Goal: Task Accomplishment & Management: Use online tool/utility

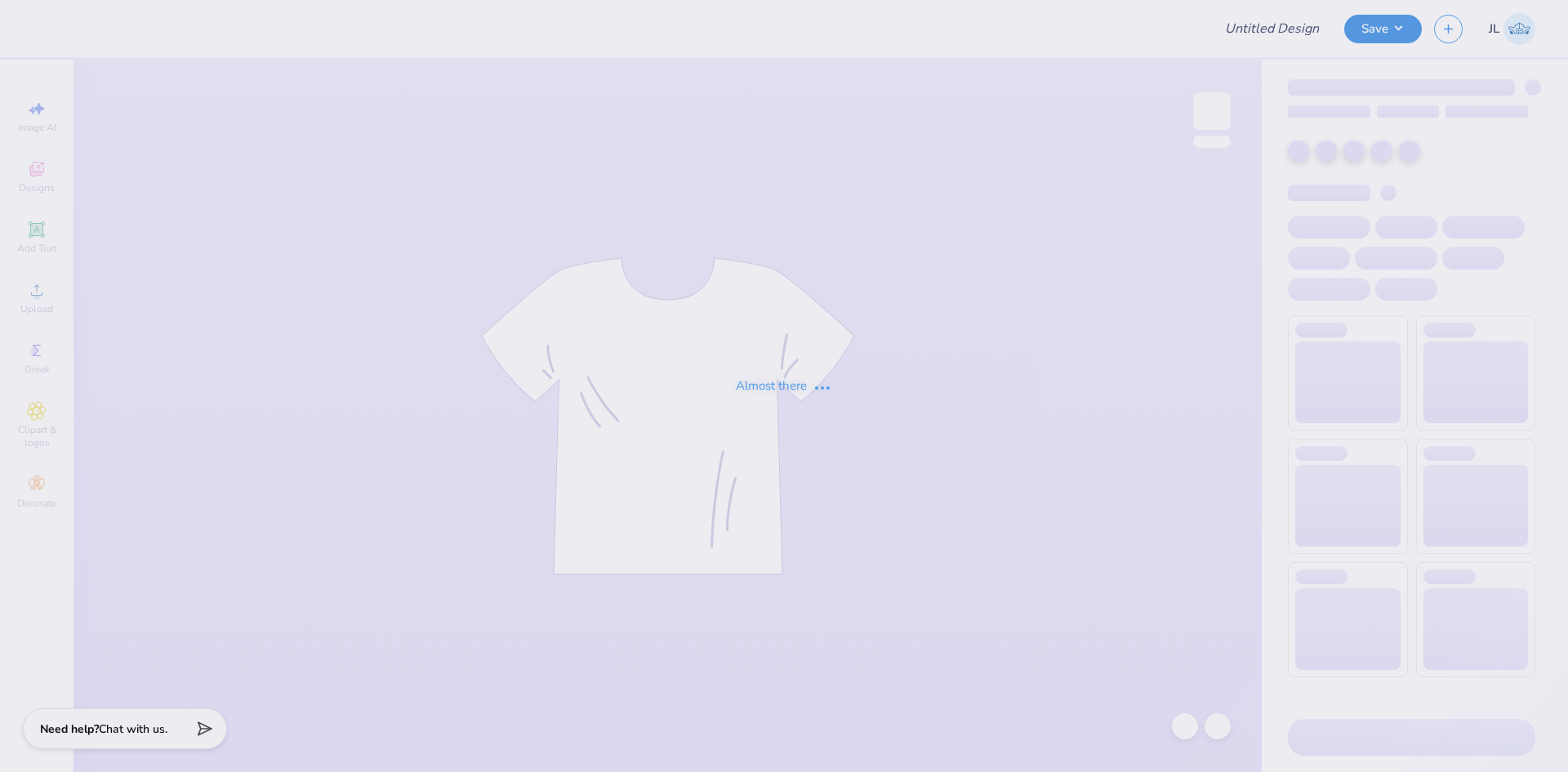
type input "Grace Greenwood : Happy Viking"
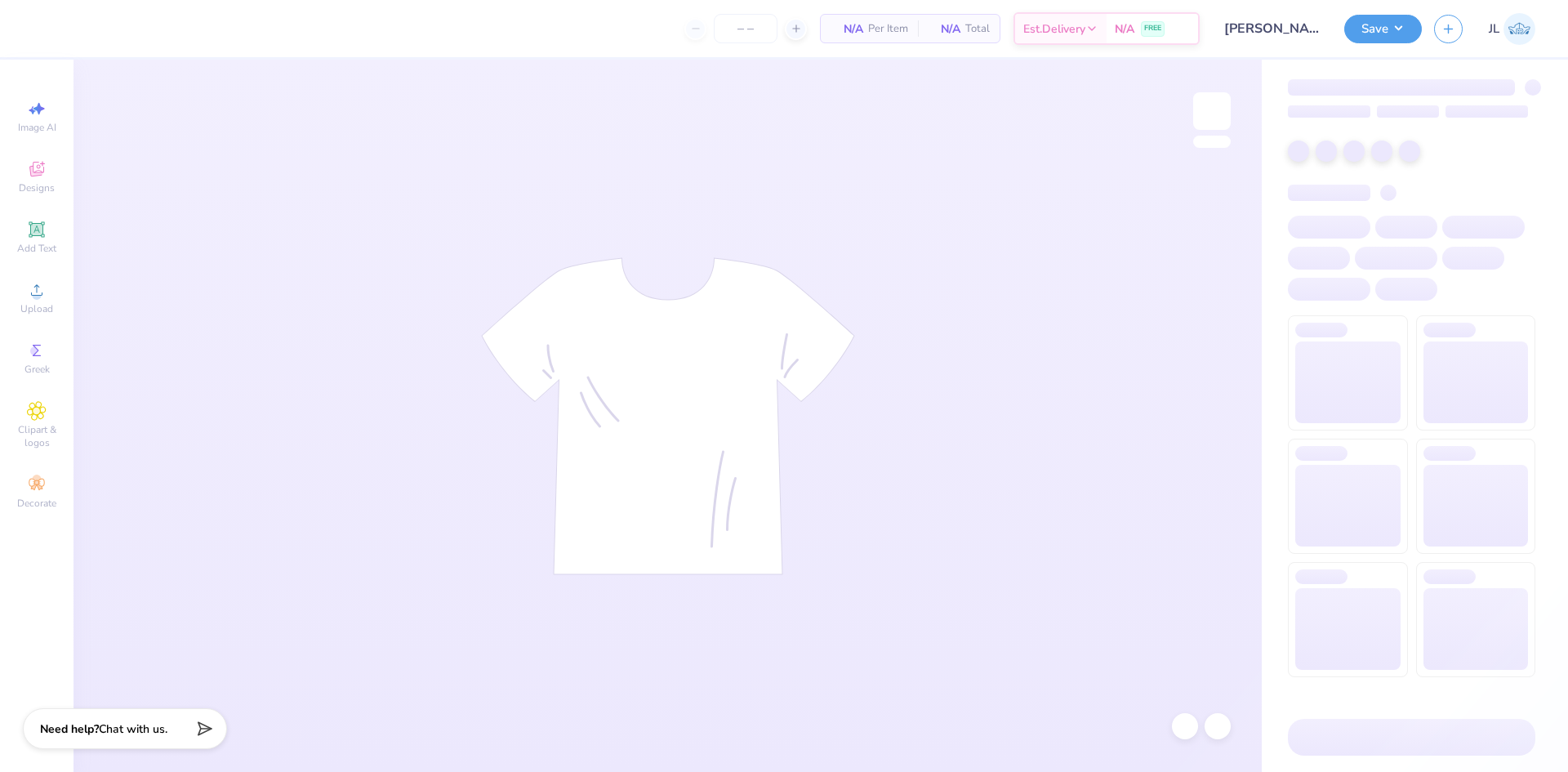
type input "24"
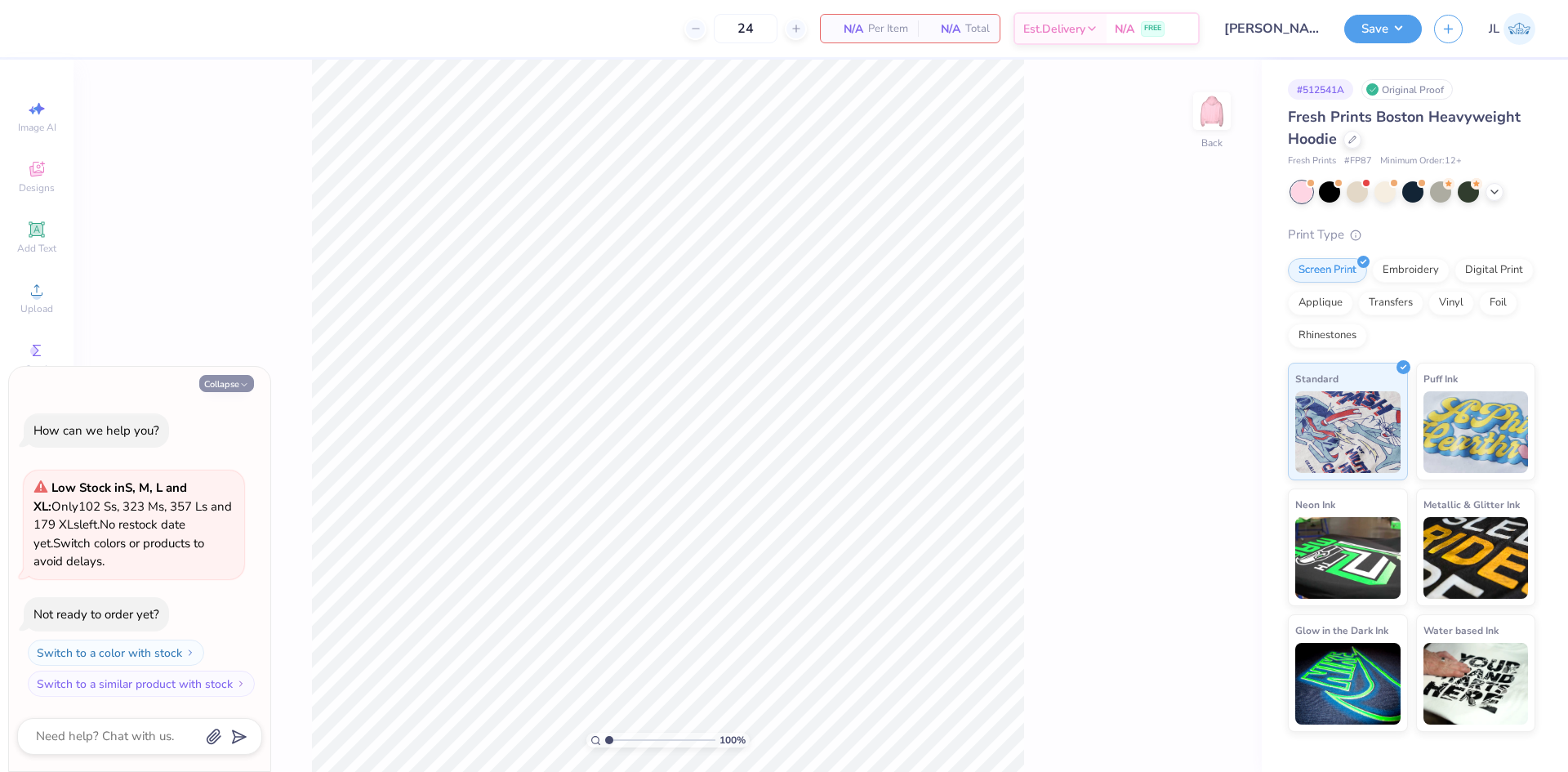
click at [224, 384] on button "Collapse" at bounding box center [227, 383] width 55 height 18
type textarea "x"
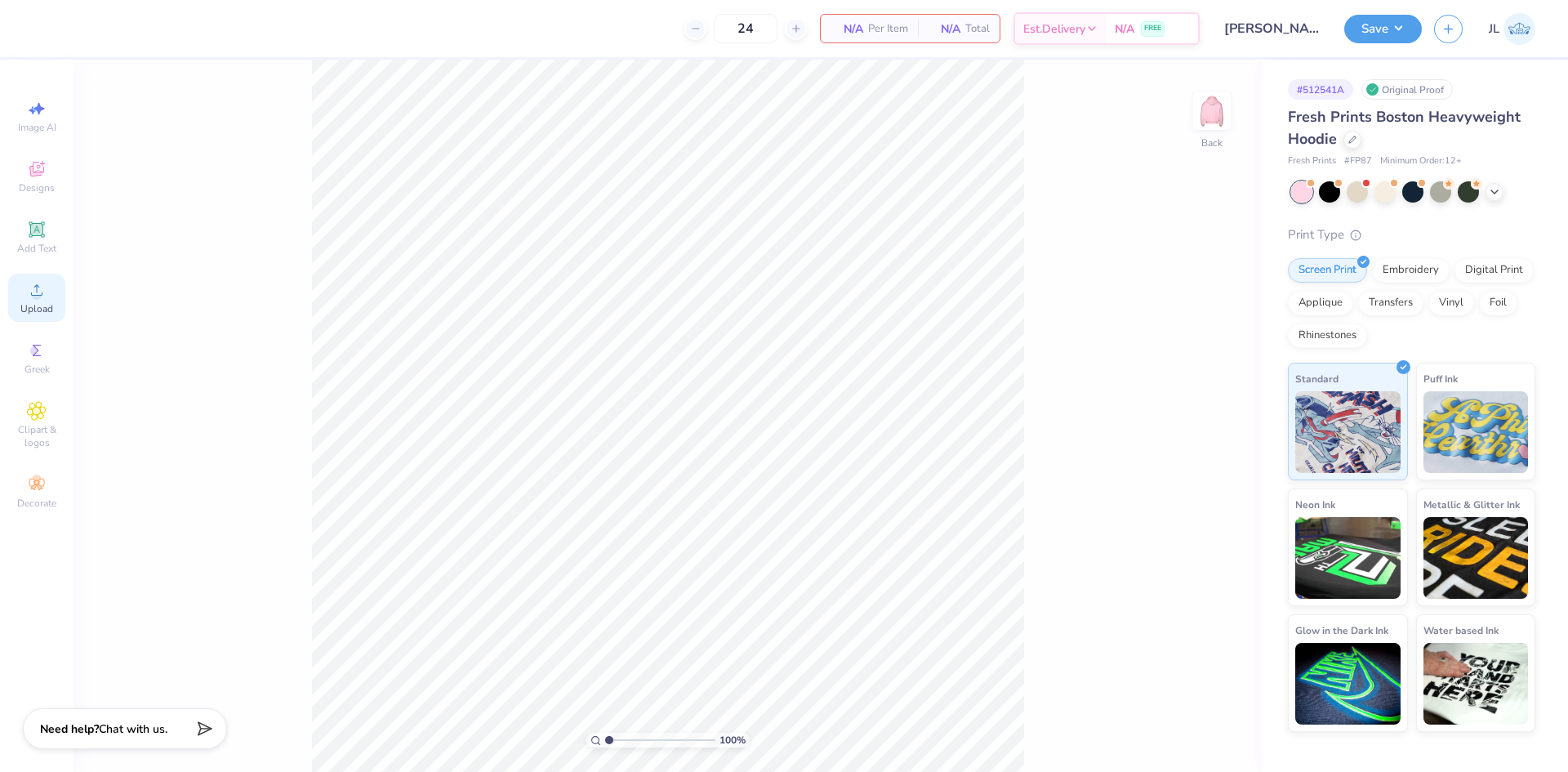
click at [32, 285] on icon at bounding box center [37, 290] width 20 height 20
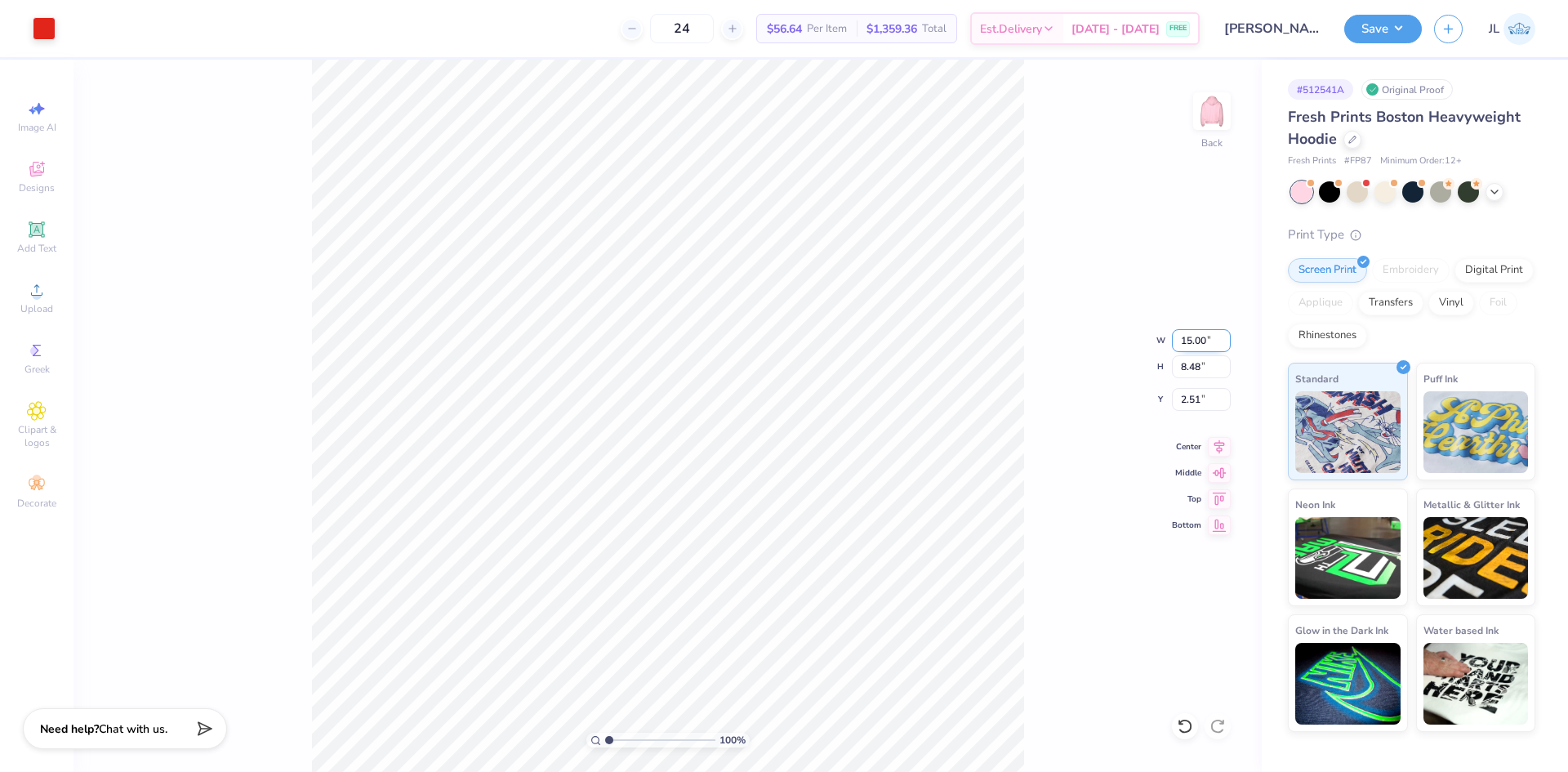
click at [1189, 339] on input "15.00" at bounding box center [1201, 340] width 59 height 22
type input "10.00"
type input "5.65"
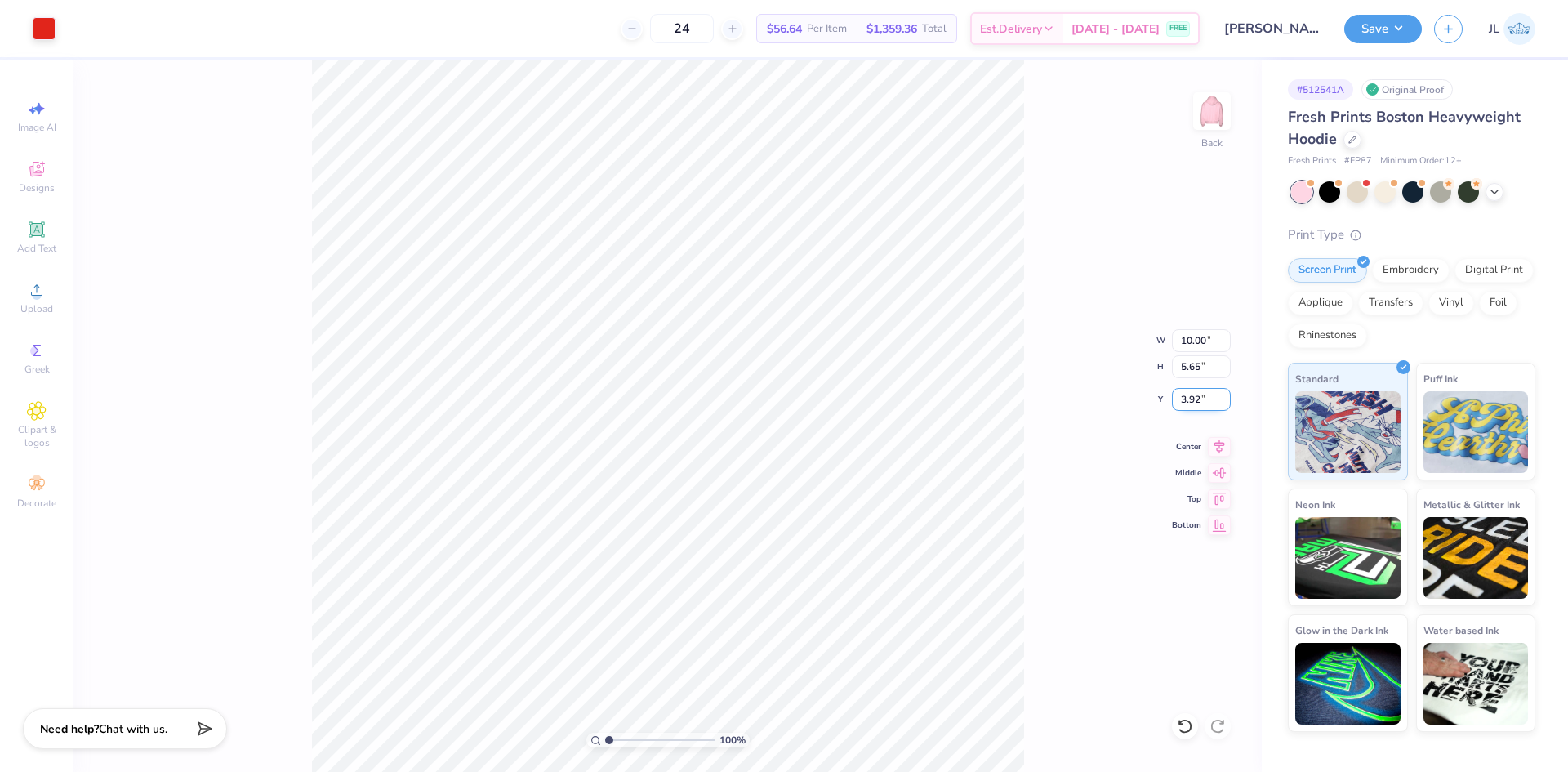
click at [1189, 397] on input "3.92" at bounding box center [1201, 399] width 59 height 22
type input "3.00"
click at [1214, 449] on icon at bounding box center [1219, 444] width 22 height 20
click at [1377, 36] on button "Save" at bounding box center [1382, 26] width 77 height 28
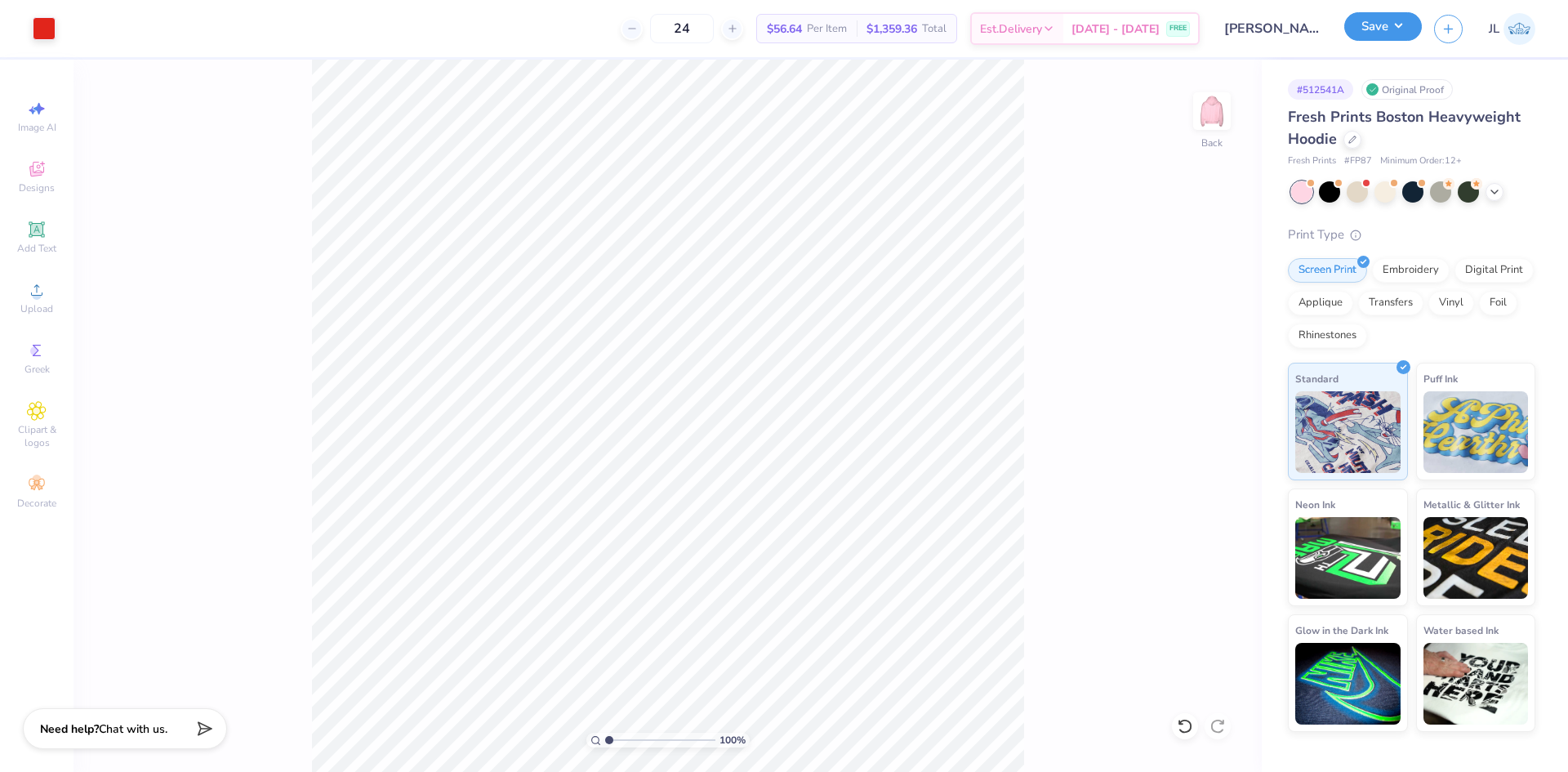
click at [1399, 27] on button "Save" at bounding box center [1382, 26] width 77 height 28
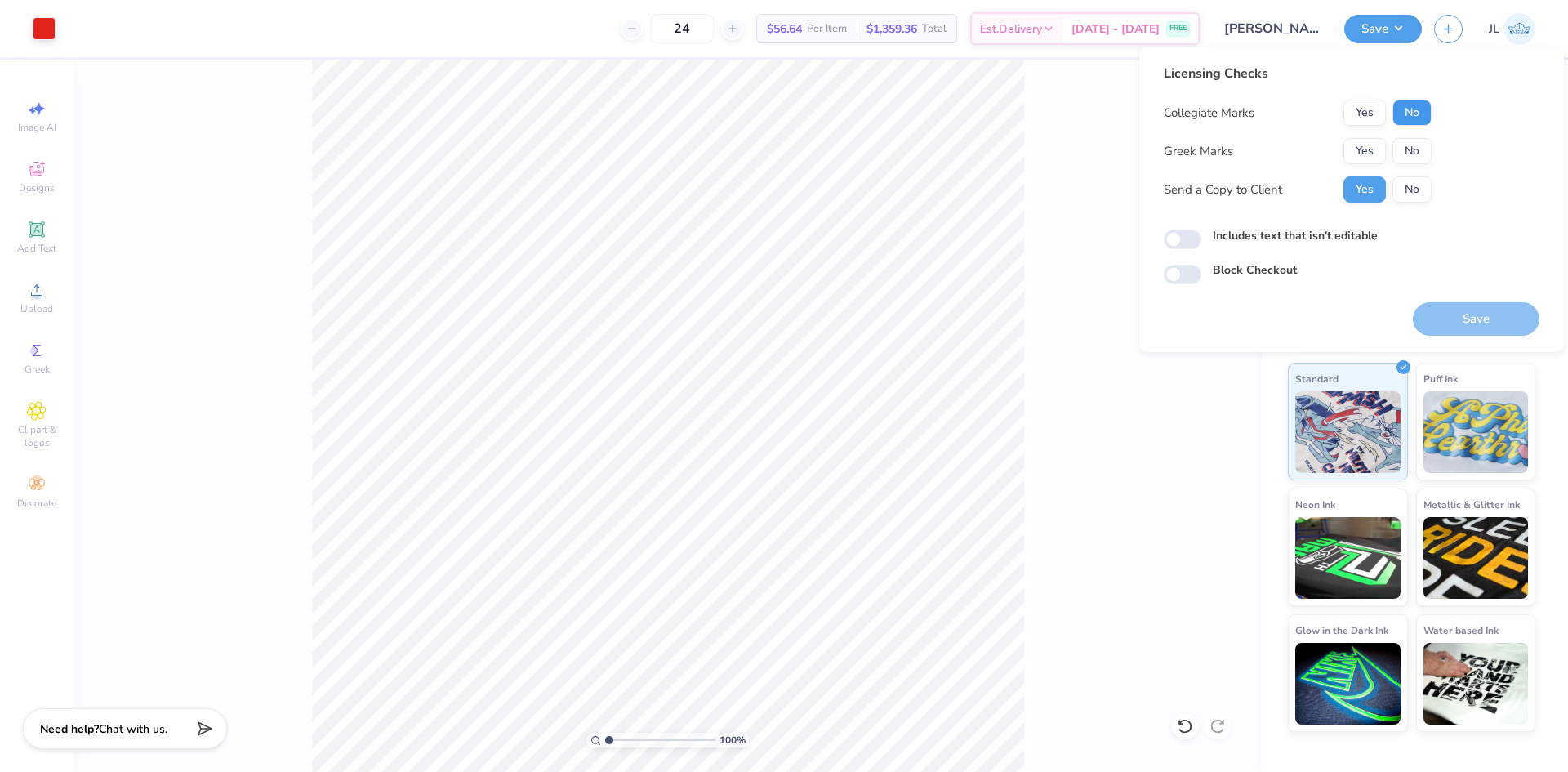
click at [1421, 111] on button "No" at bounding box center [1413, 112] width 39 height 26
click at [1420, 146] on button "No" at bounding box center [1413, 150] width 39 height 26
click at [1466, 324] on button "Save" at bounding box center [1476, 319] width 127 height 33
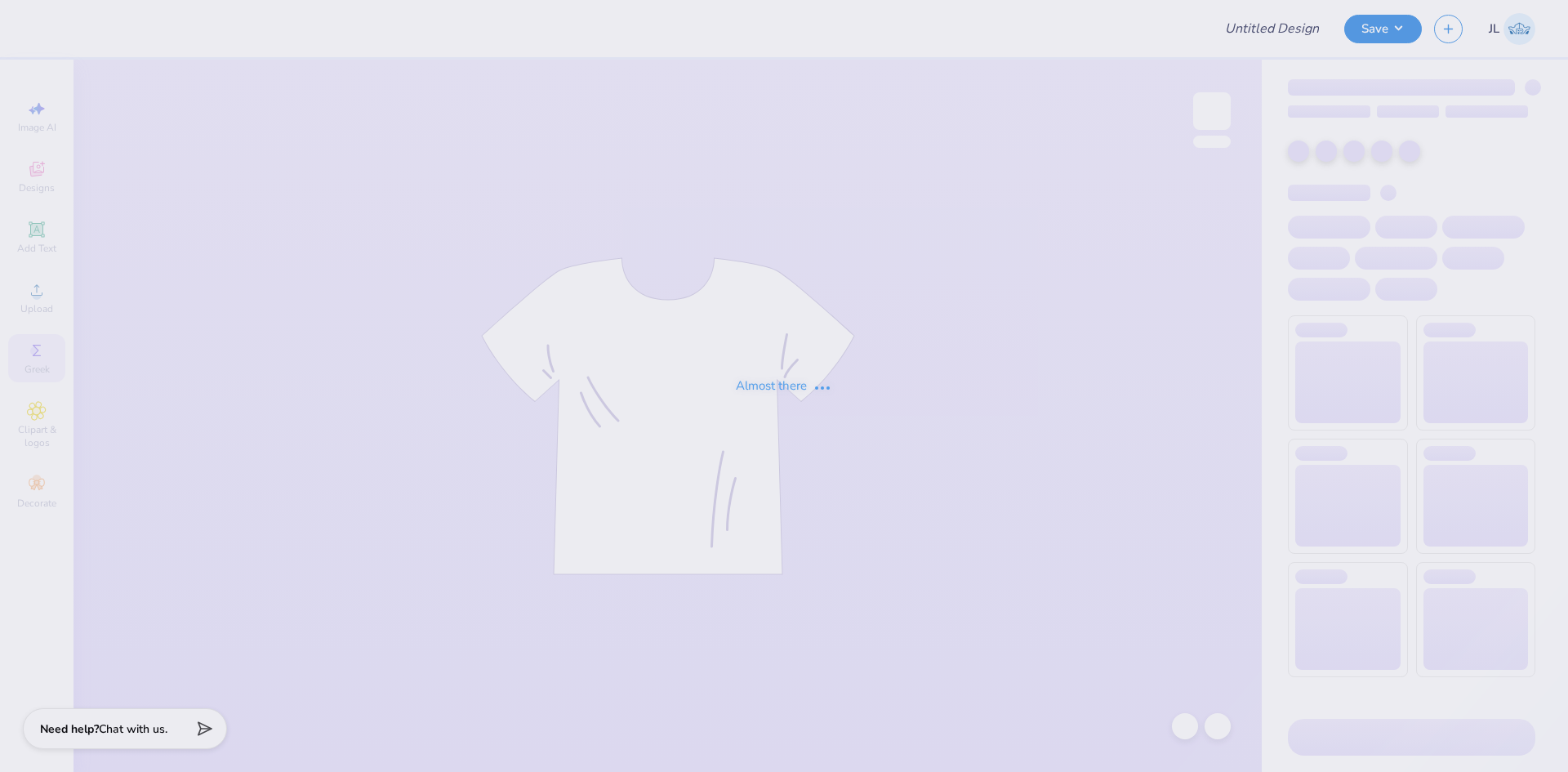
type input "NSLS shirts"
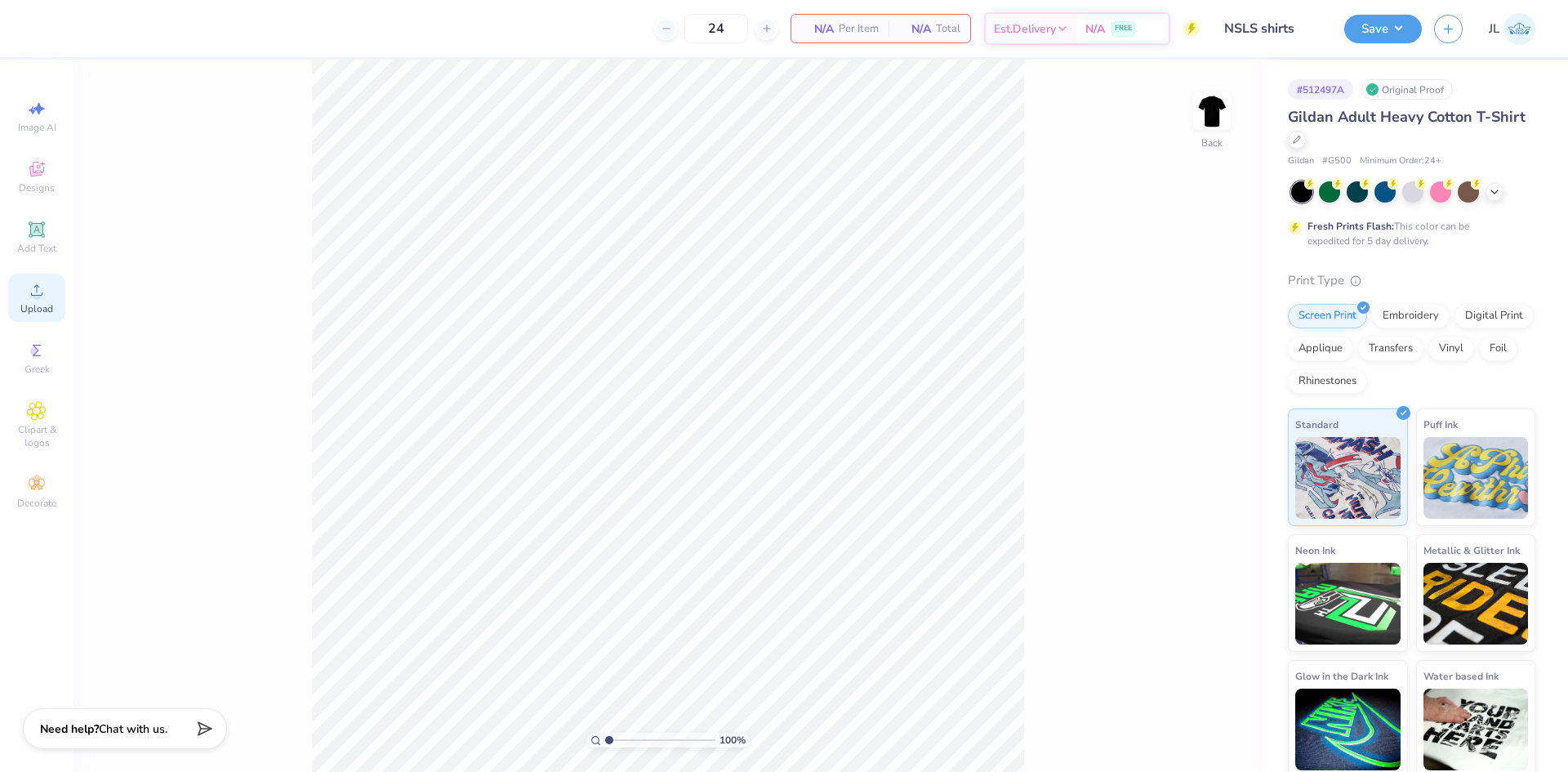
click at [47, 305] on span "Upload" at bounding box center [36, 308] width 32 height 13
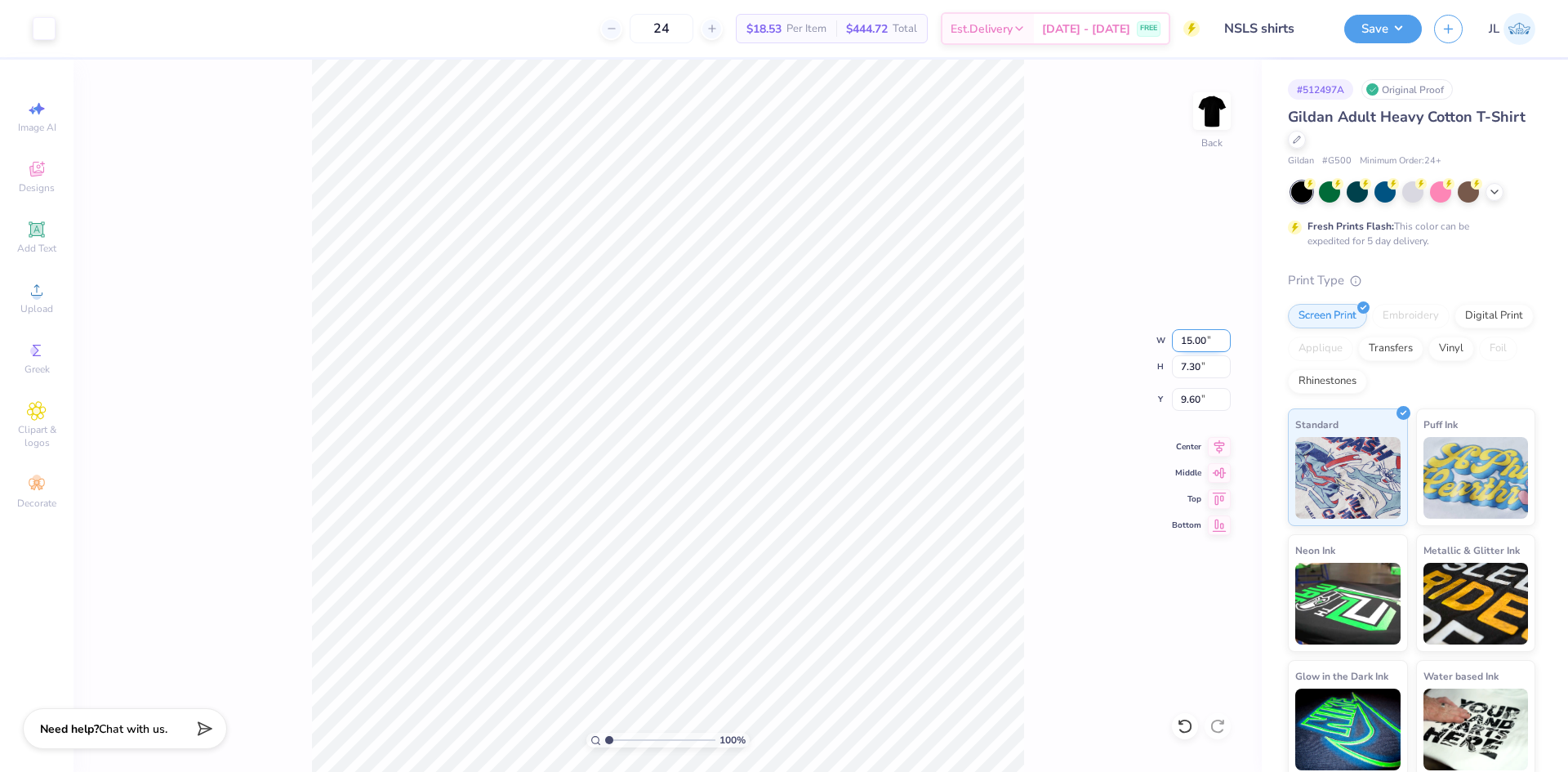
click at [1181, 346] on input "15.00" at bounding box center [1201, 340] width 59 height 22
type input "4.50"
type input "2.19"
click at [1201, 400] on input "12.15" at bounding box center [1201, 399] width 59 height 22
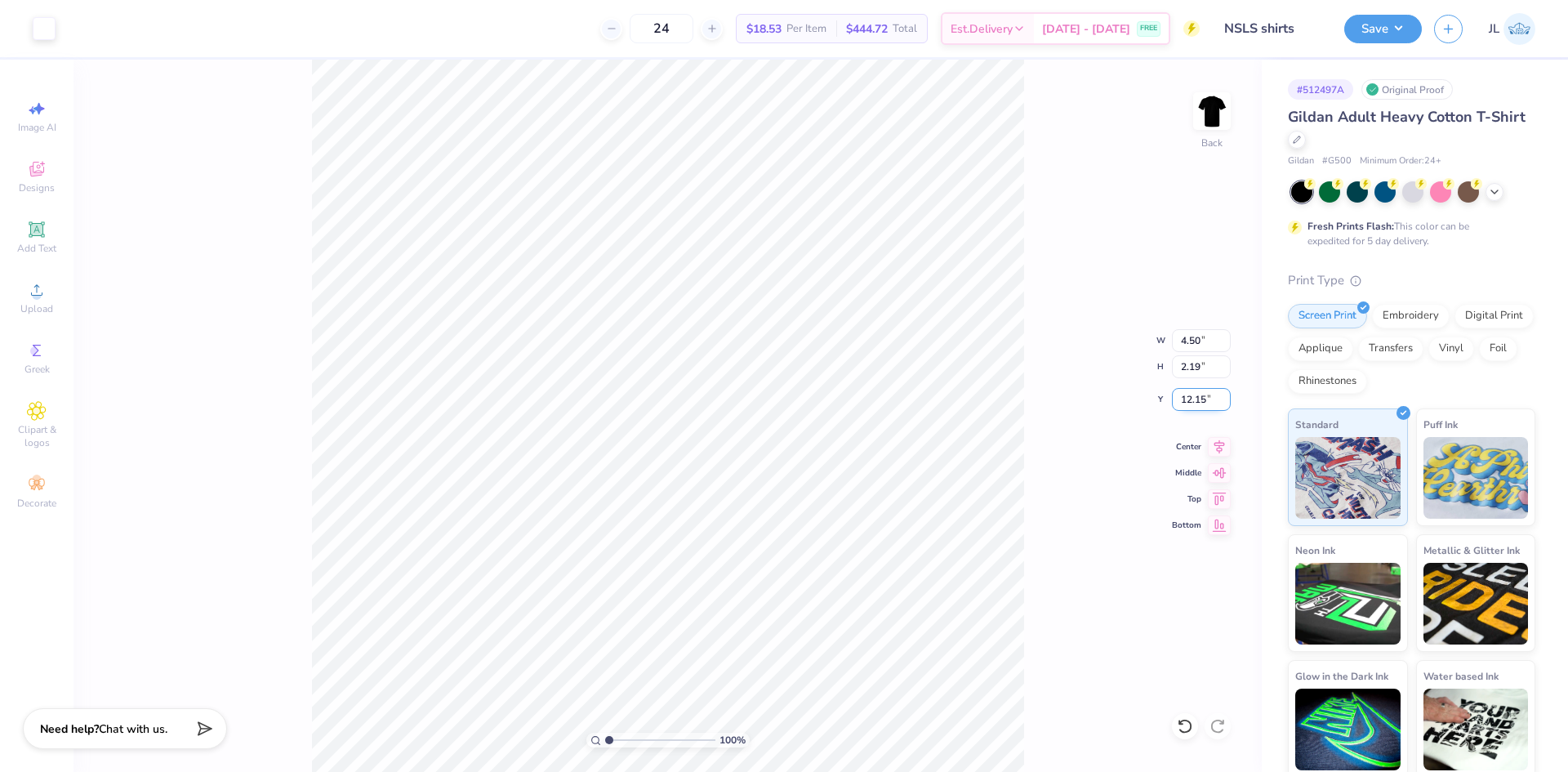
click at [1201, 400] on input "12.15" at bounding box center [1201, 399] width 59 height 22
type input "3.00"
click at [1075, 398] on div "100 % Back W 4.50 4.50 " H 2.19 2.19 " Y 3.00 3.00 " Center Middle Top Bottom" at bounding box center [668, 415] width 1189 height 712
click at [1223, 117] on img at bounding box center [1211, 110] width 65 height 65
click at [38, 291] on circle at bounding box center [36, 294] width 9 height 9
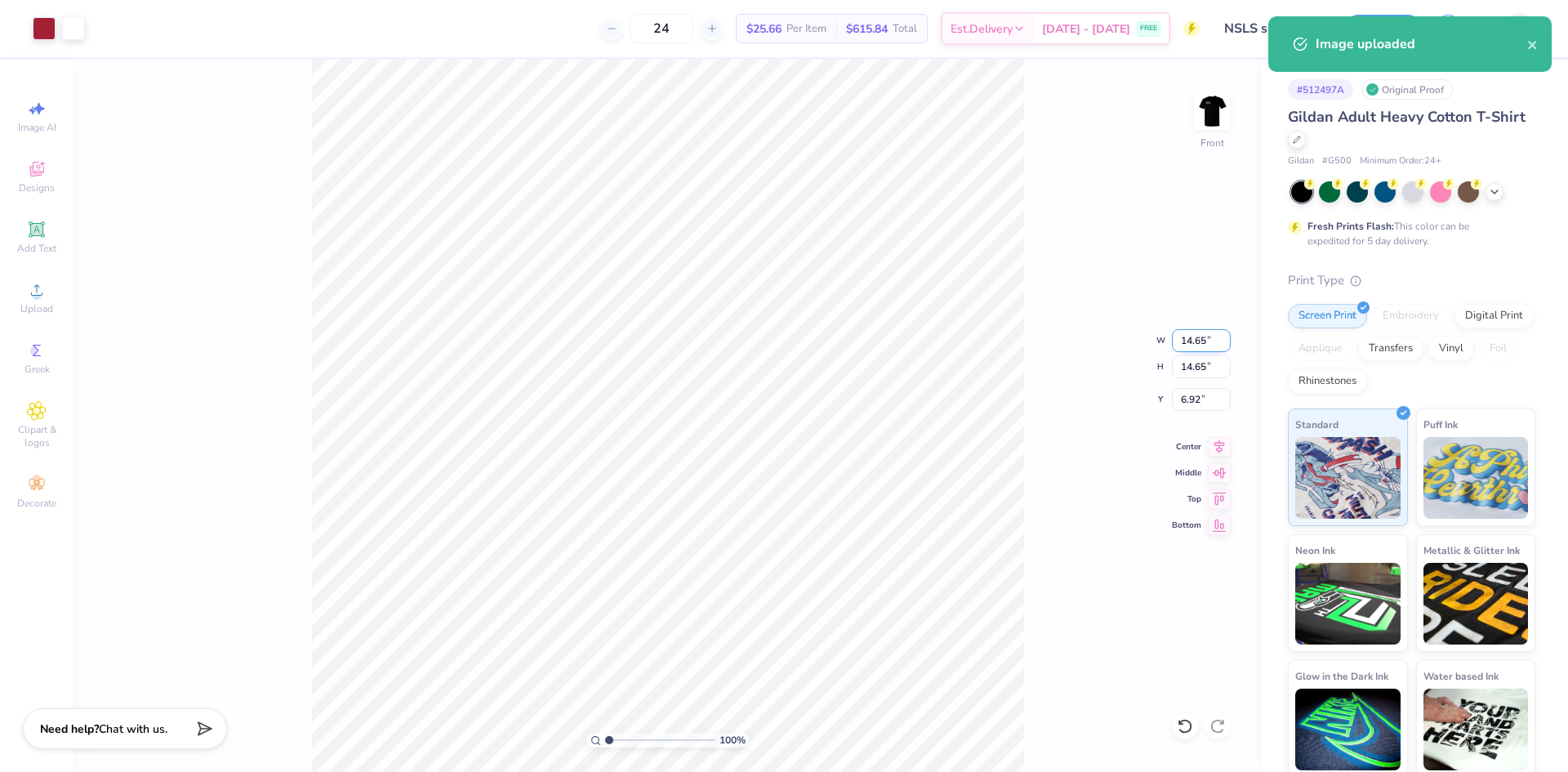
click at [1184, 338] on input "14.65" at bounding box center [1201, 340] width 59 height 22
click at [1185, 338] on input "14.65" at bounding box center [1201, 340] width 59 height 22
type input "12.00"
type input "8.25"
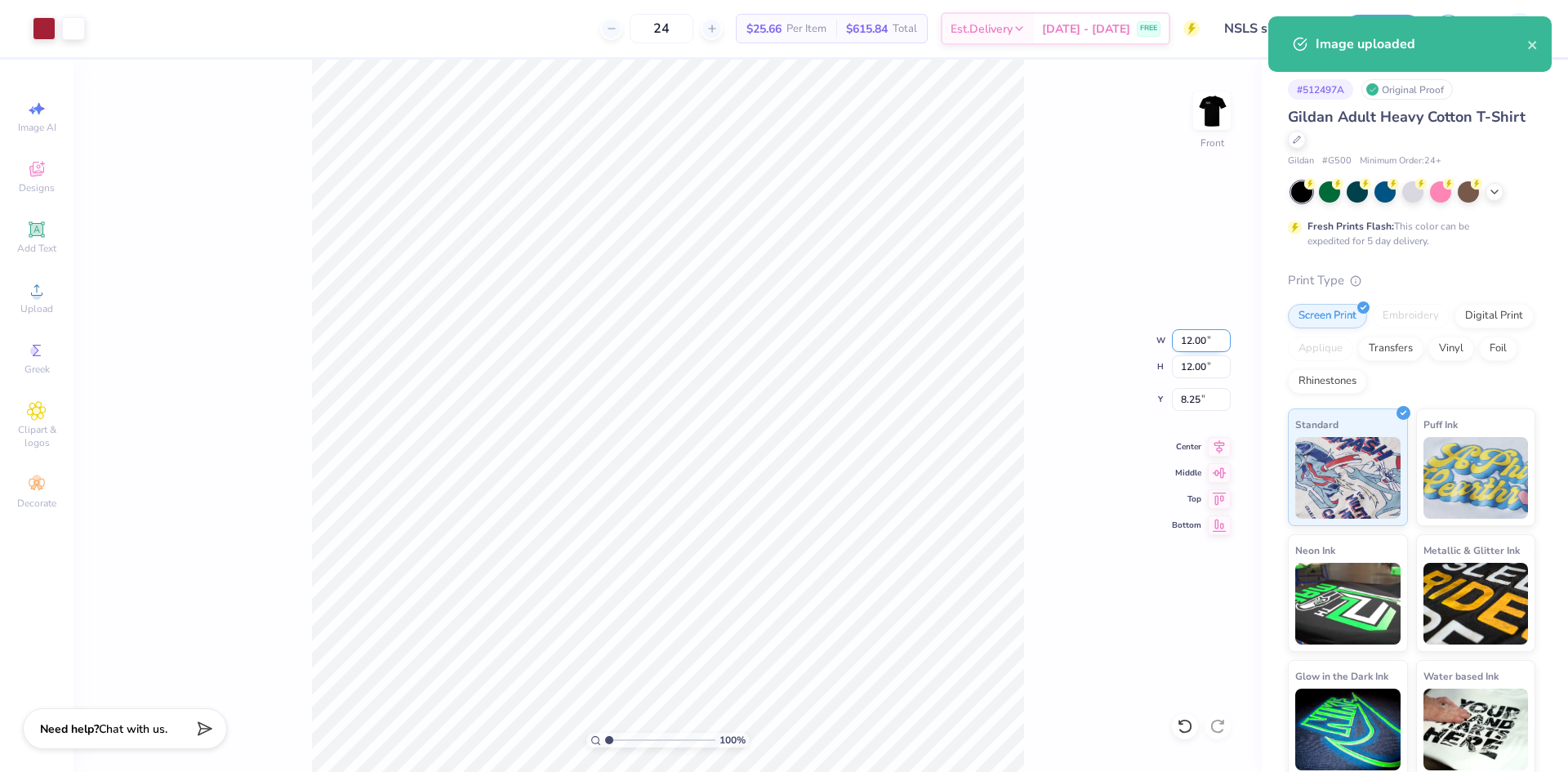
click at [1181, 340] on input "12.00" at bounding box center [1201, 340] width 59 height 22
click at [1182, 340] on input "12.00" at bounding box center [1201, 340] width 59 height 22
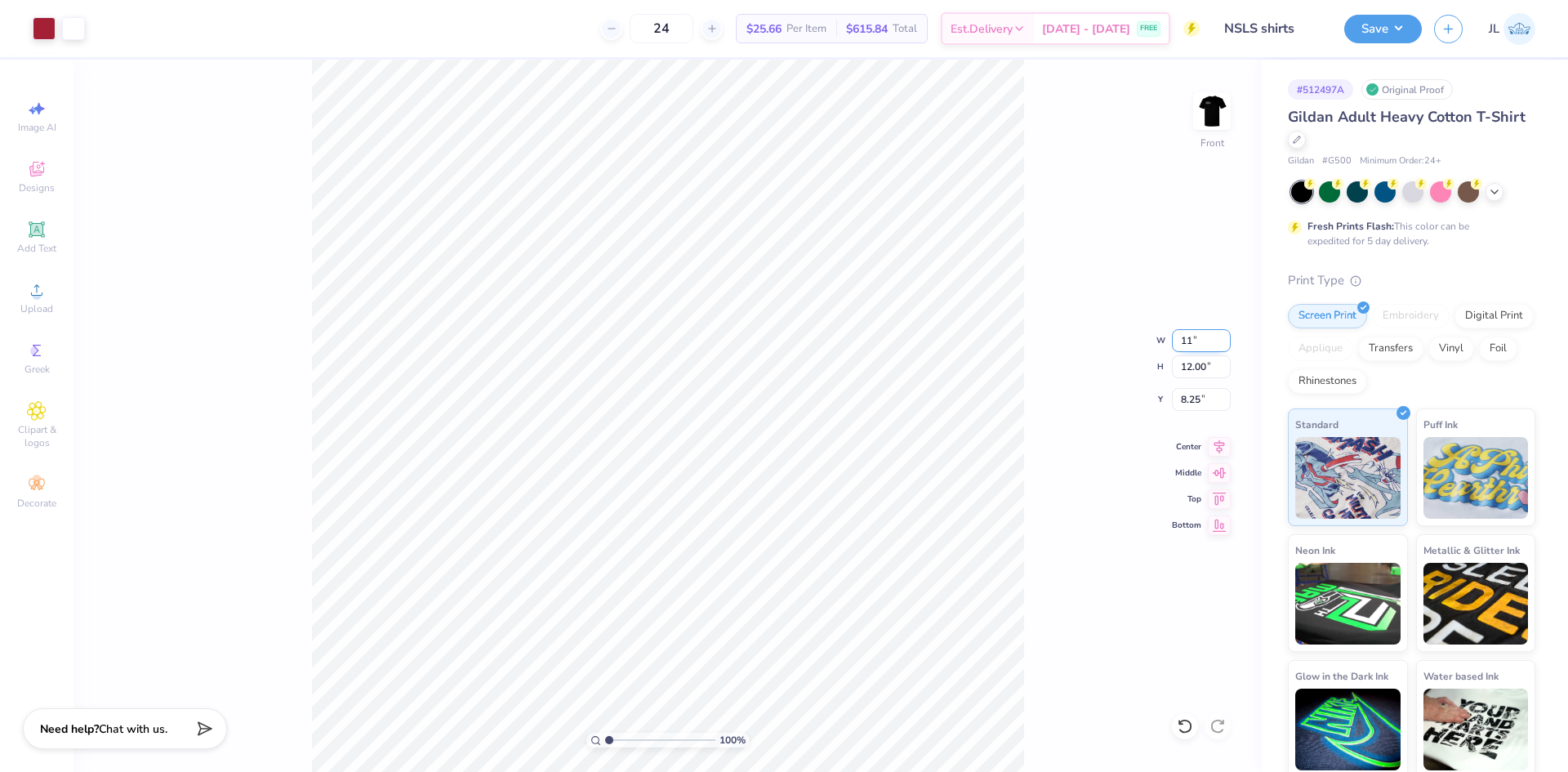
type input "11.00"
type input "8.75"
click at [1182, 340] on input "11.00" at bounding box center [1201, 340] width 59 height 22
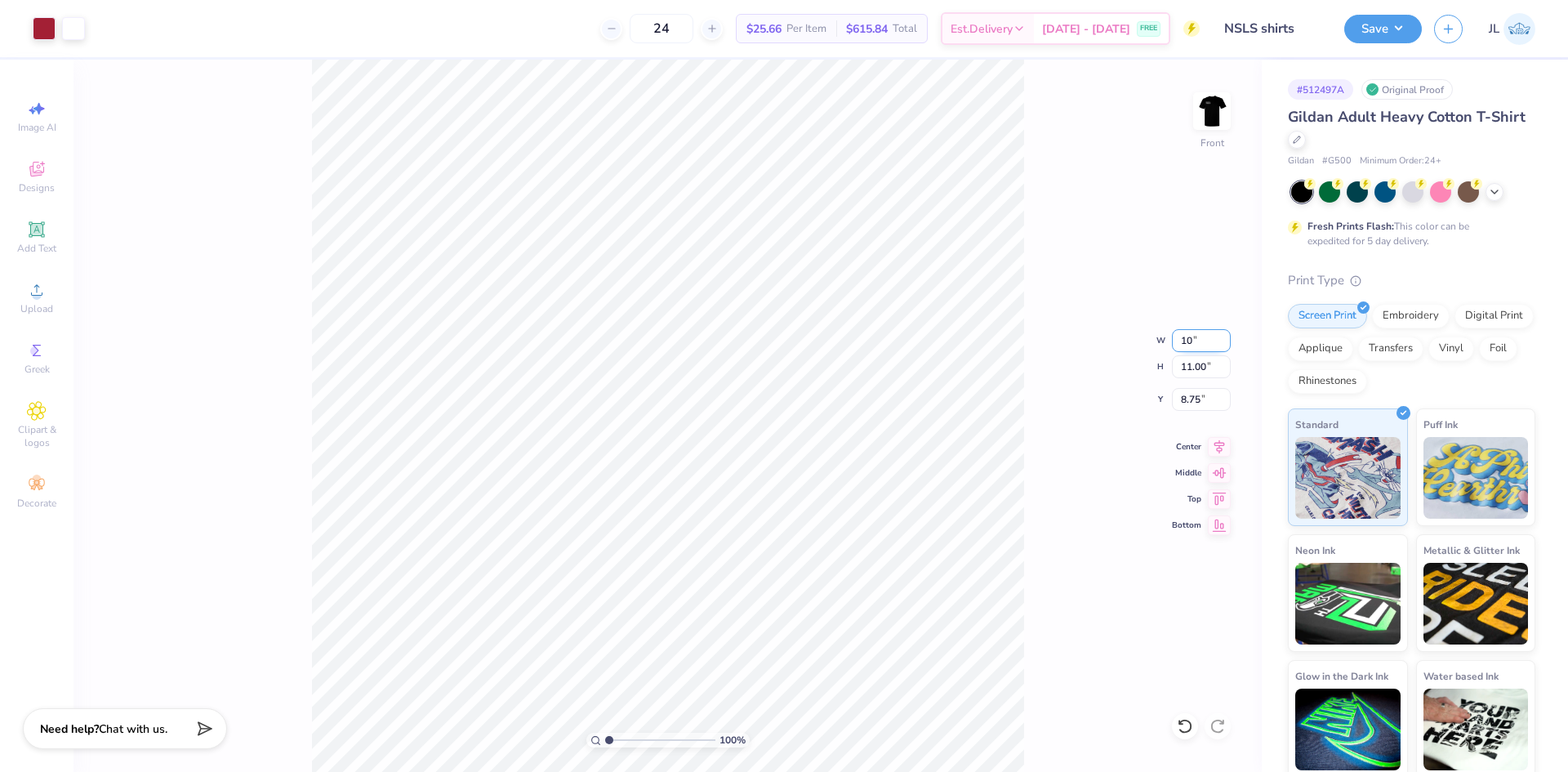
type input "10.00"
click at [1191, 401] on input "9.25" at bounding box center [1201, 399] width 59 height 22
type input "3.00"
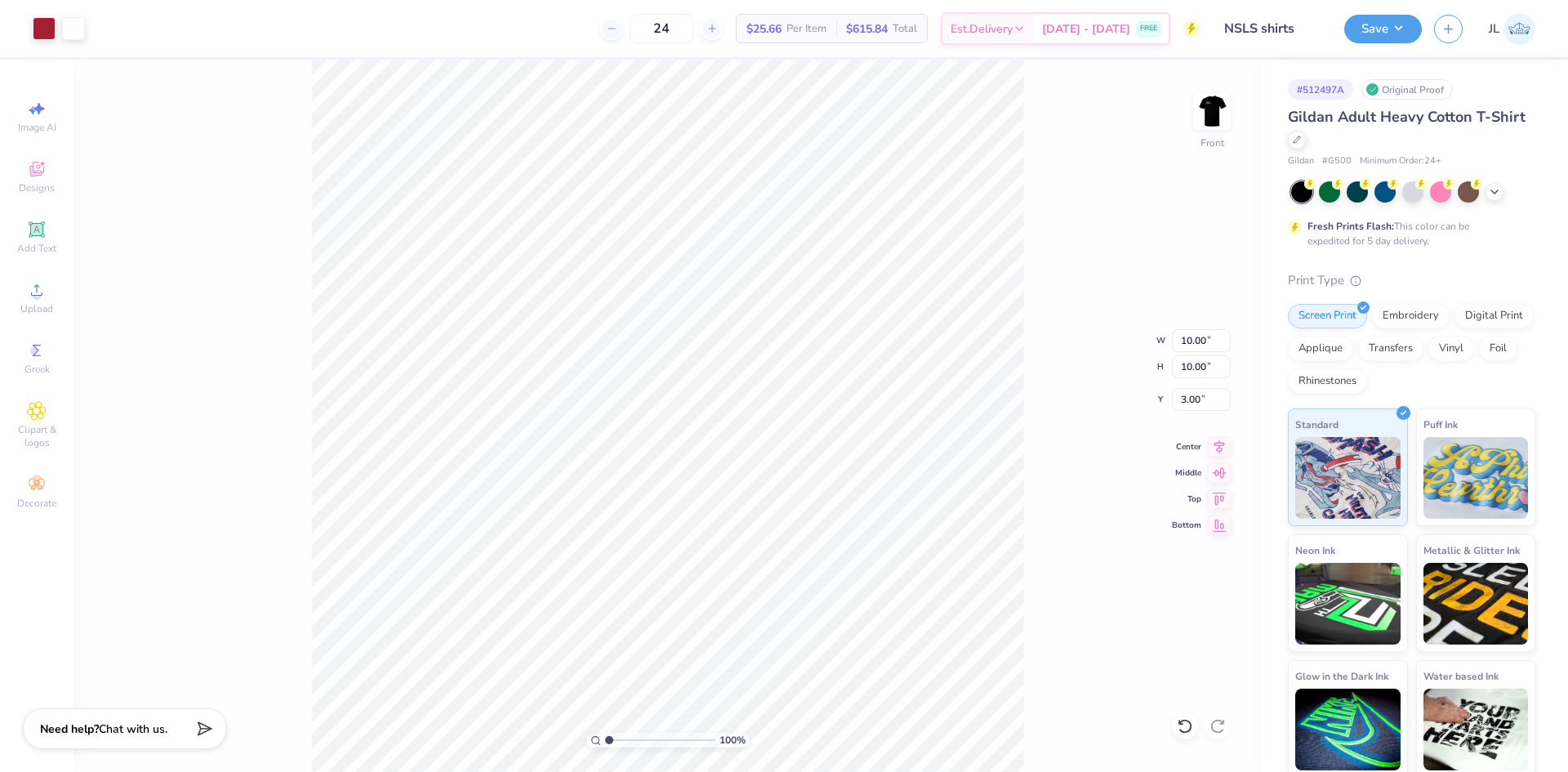
click at [1076, 435] on div "100 % Front W 10.00 10.00 " H 10.00 10.00 " Y 3.00 3.00 " Center Middle Top Bot…" at bounding box center [668, 415] width 1189 height 712
click at [1210, 116] on img at bounding box center [1211, 110] width 65 height 65
click at [553, 26] on div "24 $25.66 Per Item $615.84 Total Est. Delivery Sep 9 - 12 FREE" at bounding box center [633, 28] width 1132 height 57
click at [1204, 122] on img at bounding box center [1211, 110] width 65 height 65
click at [1214, 116] on img at bounding box center [1211, 110] width 65 height 65
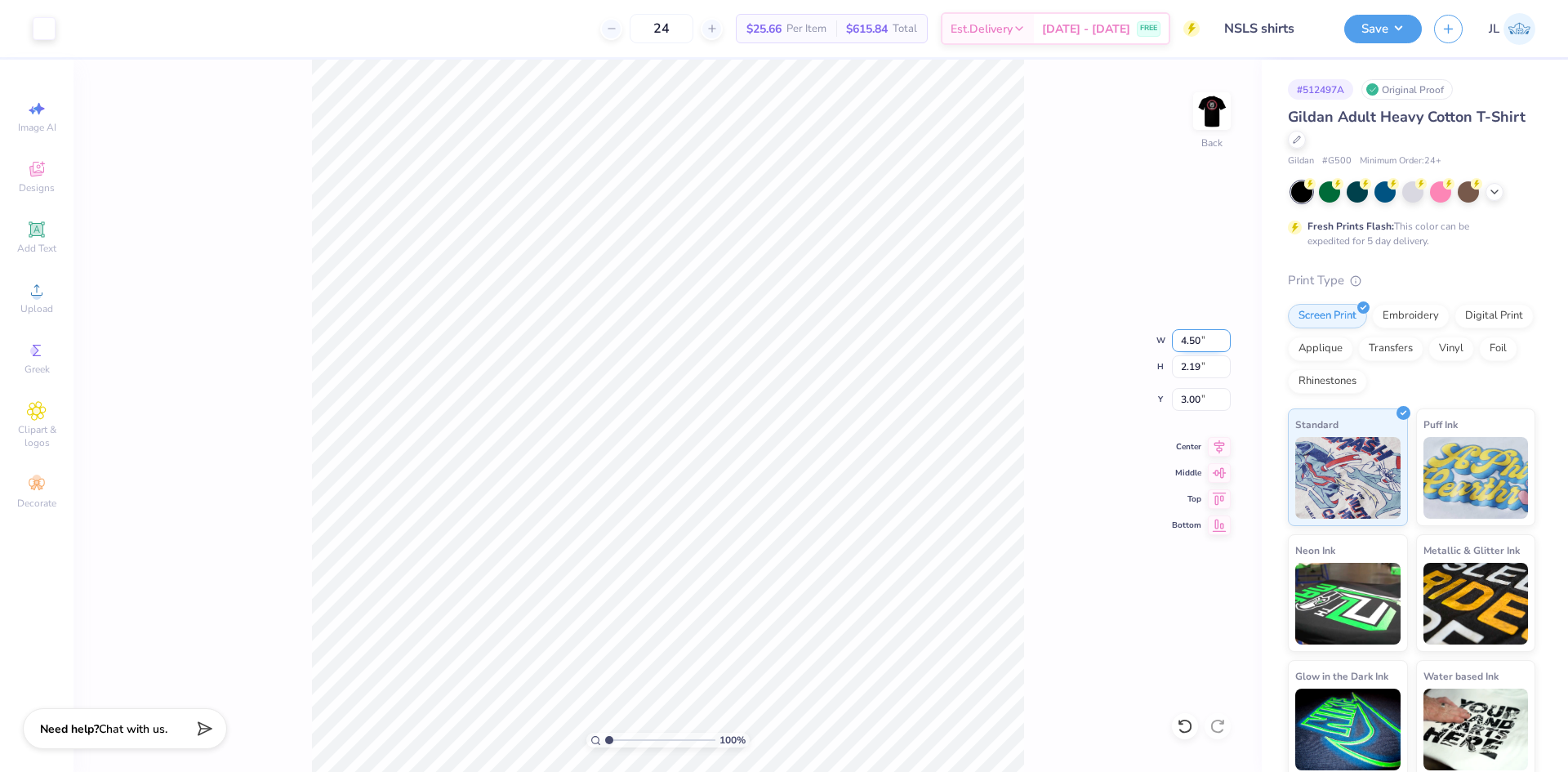
click at [1183, 331] on input "4.50" at bounding box center [1201, 340] width 59 height 22
type input "3.50"
type input "1.70"
type input "3.24"
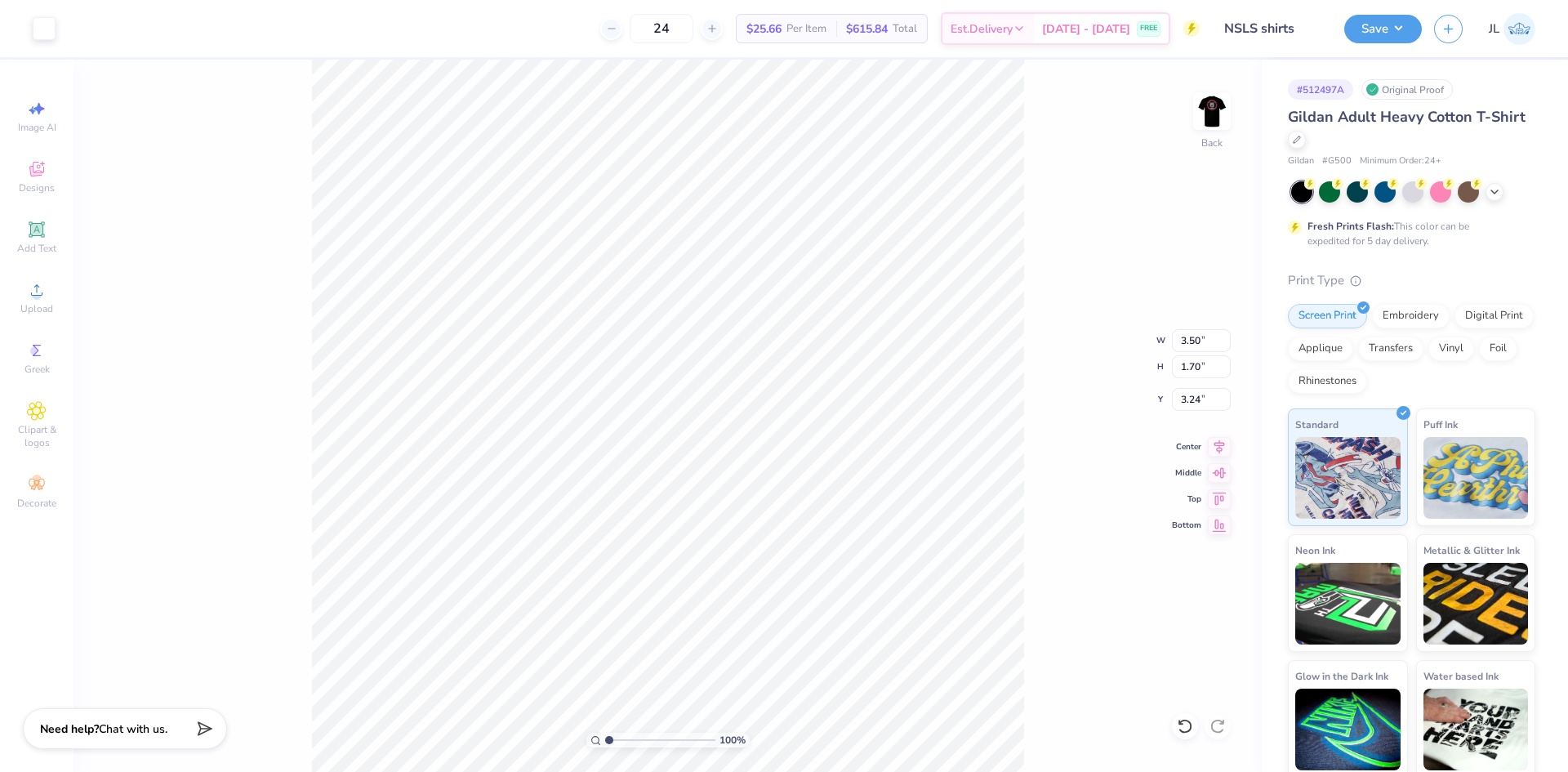
click at [1080, 345] on div "100 % Back W 3.50 3.50 " H 1.70 1.70 " Y 3.24 3.24 " Center Middle Top Bottom" at bounding box center [668, 415] width 1189 height 712
click at [1196, 402] on input "3.21" at bounding box center [1201, 399] width 59 height 22
type input "3.00"
click at [1382, 23] on button "Save" at bounding box center [1382, 26] width 77 height 28
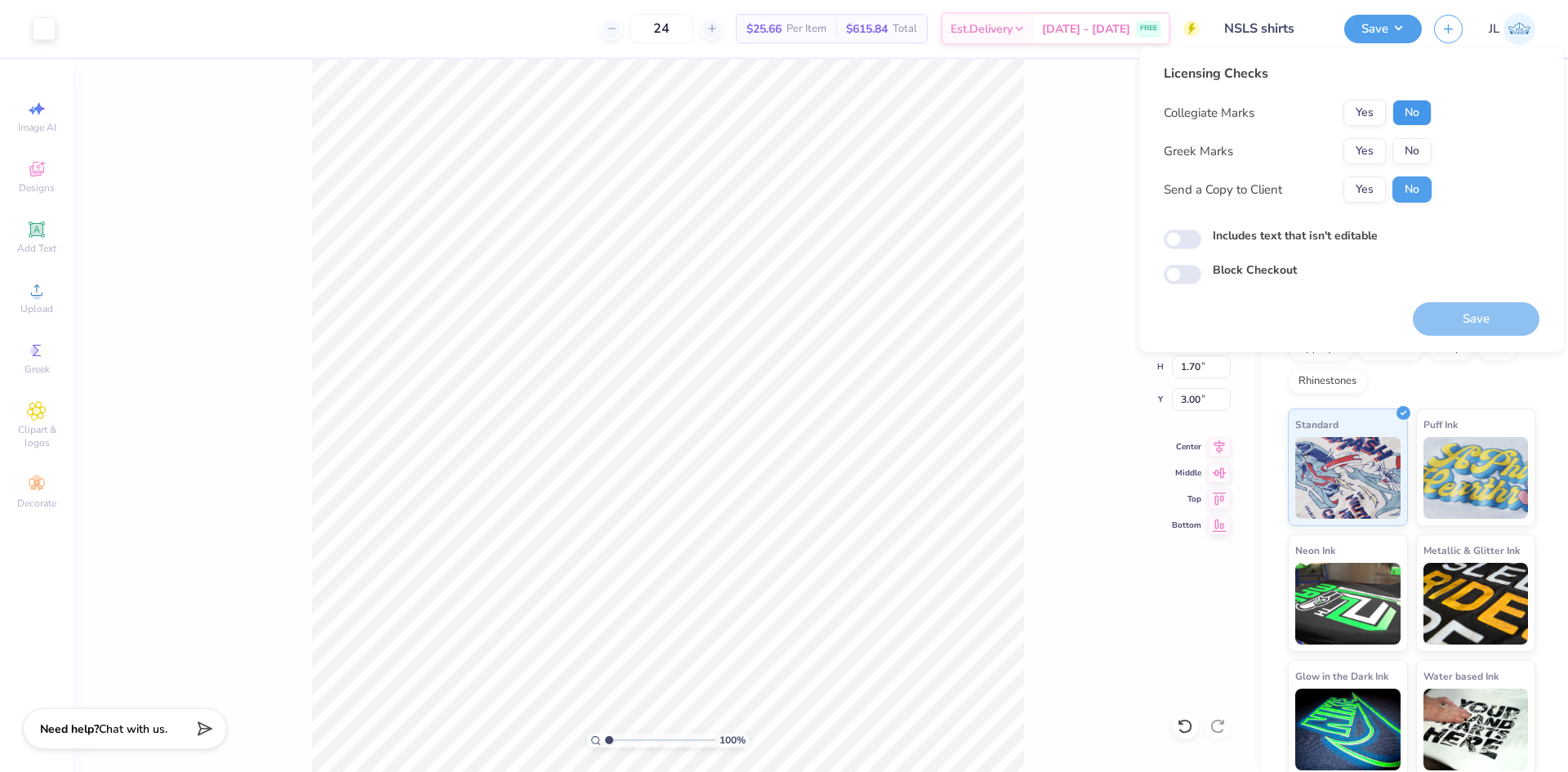
click at [1399, 107] on button "No" at bounding box center [1413, 112] width 39 height 26
click at [1408, 147] on button "No" at bounding box center [1413, 150] width 39 height 26
click at [1368, 193] on button "Yes" at bounding box center [1364, 189] width 42 height 26
click at [1454, 322] on button "Save" at bounding box center [1476, 319] width 127 height 33
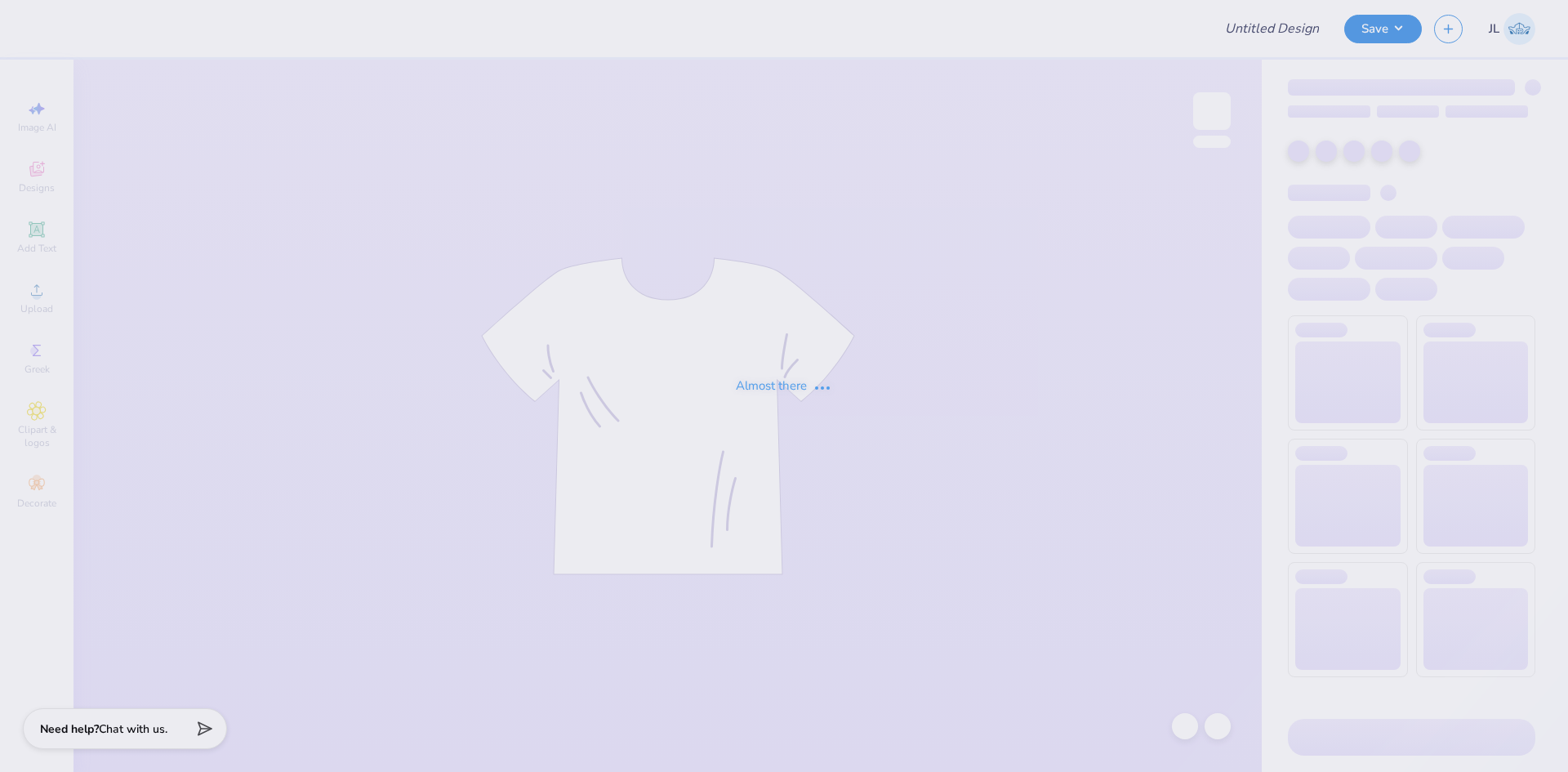
type input "pi kapp parents weekend shirt"
type input "phi mu shirts"
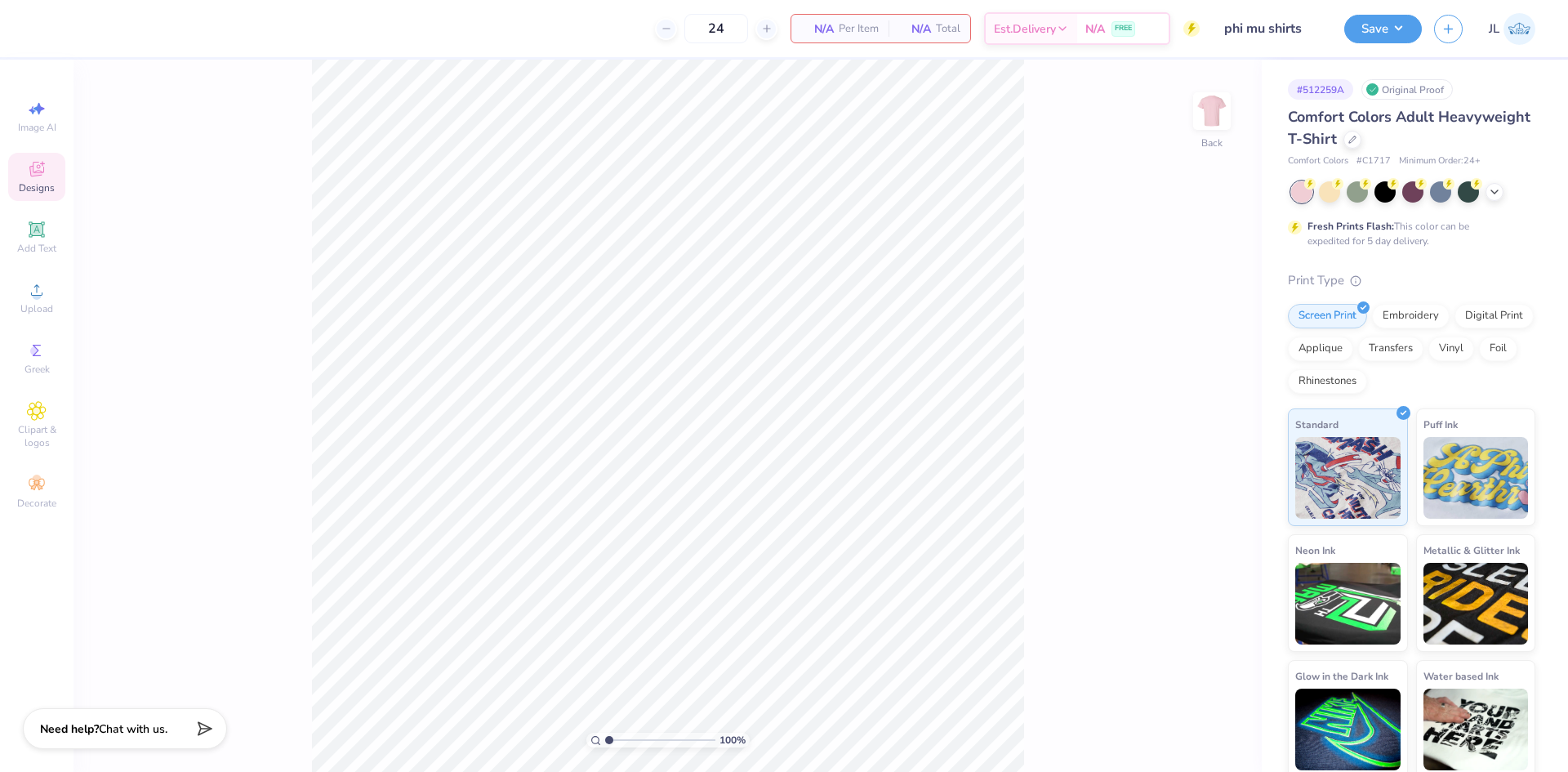
click at [32, 178] on icon at bounding box center [37, 169] width 20 height 20
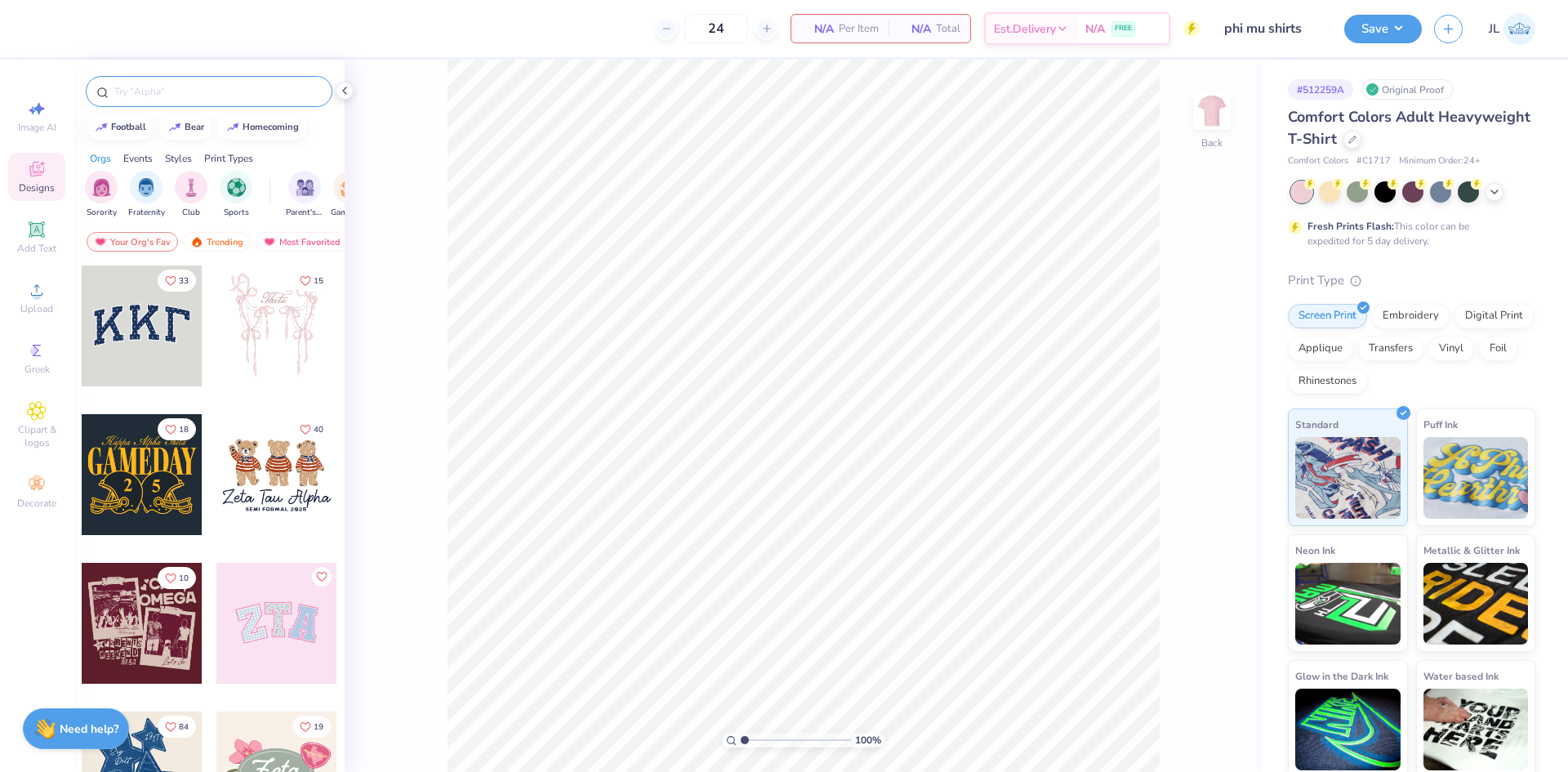
click at [211, 94] on input "text" at bounding box center [217, 91] width 209 height 17
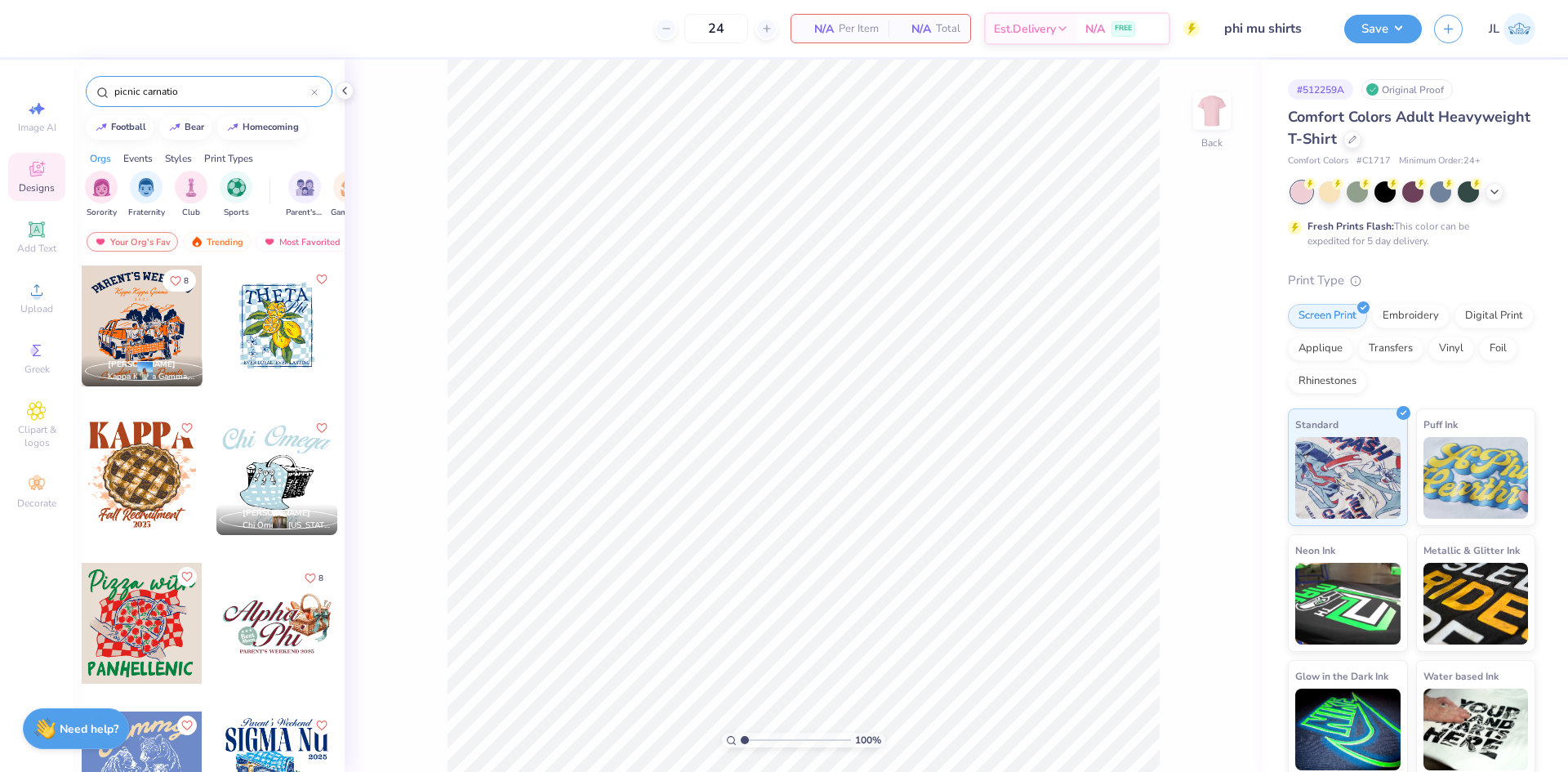
type input "picnic carnation"
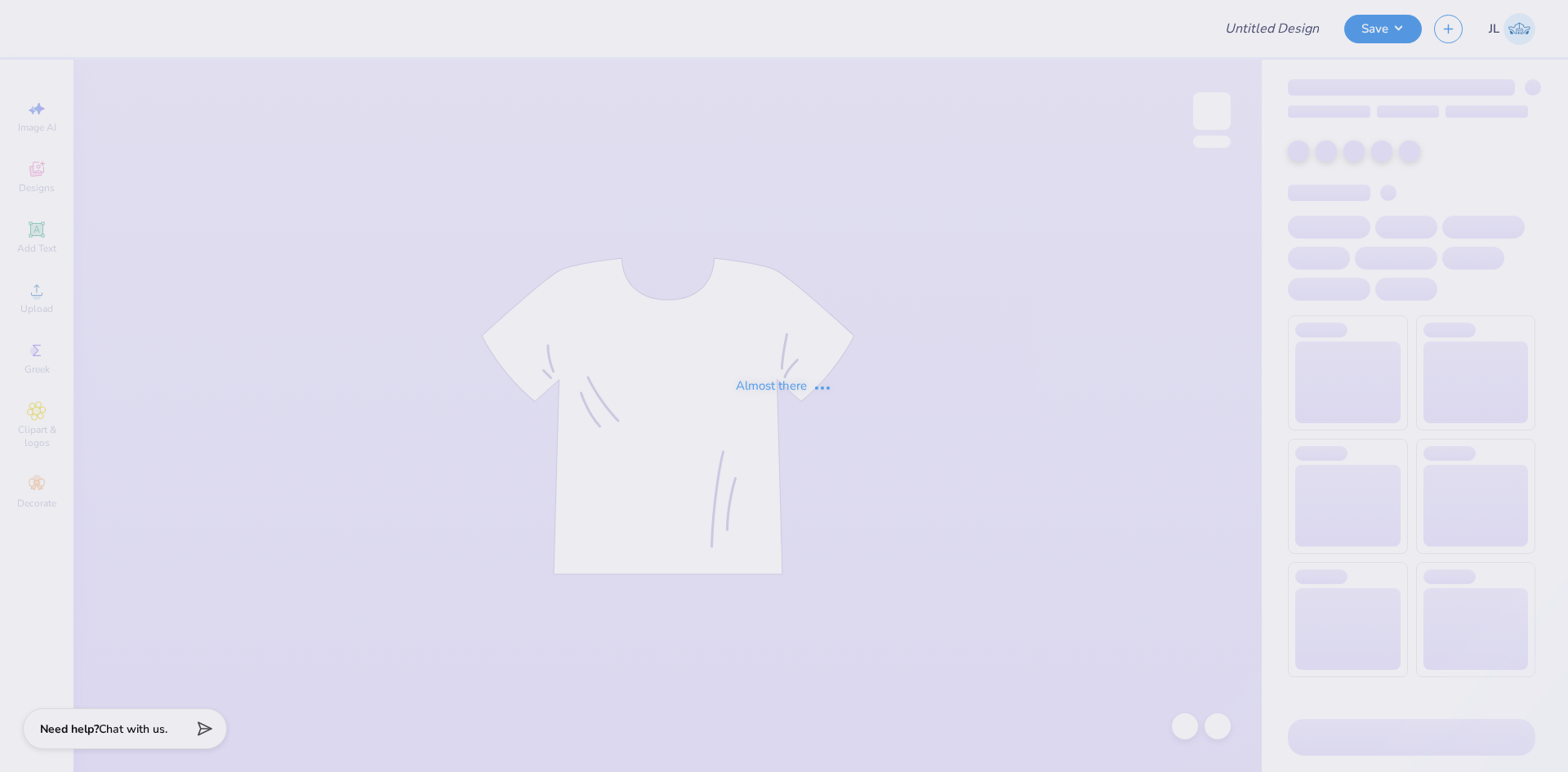
type input "Shirts for Trooper 5"
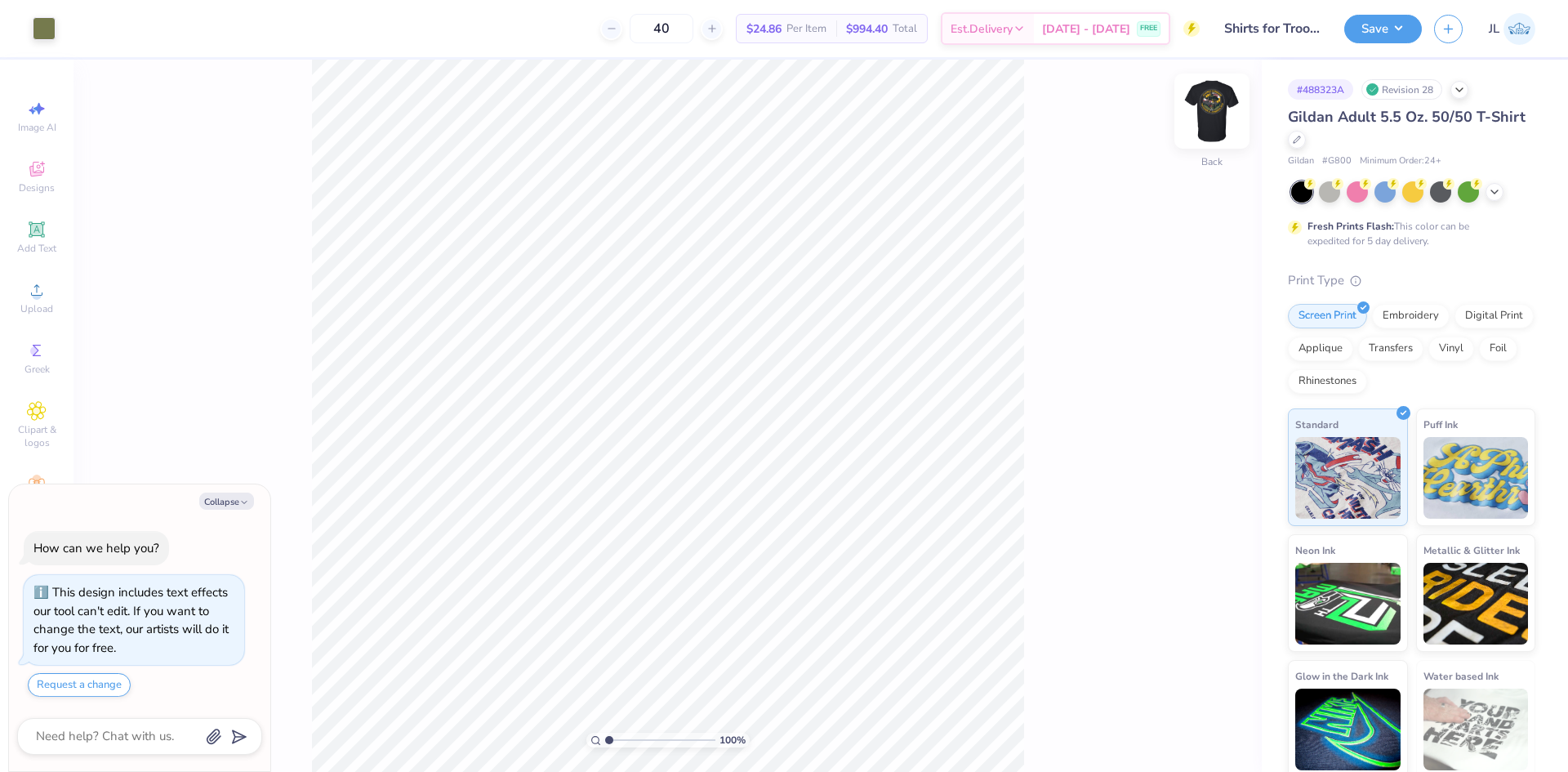
click at [1214, 115] on img at bounding box center [1211, 110] width 65 height 65
type textarea "x"
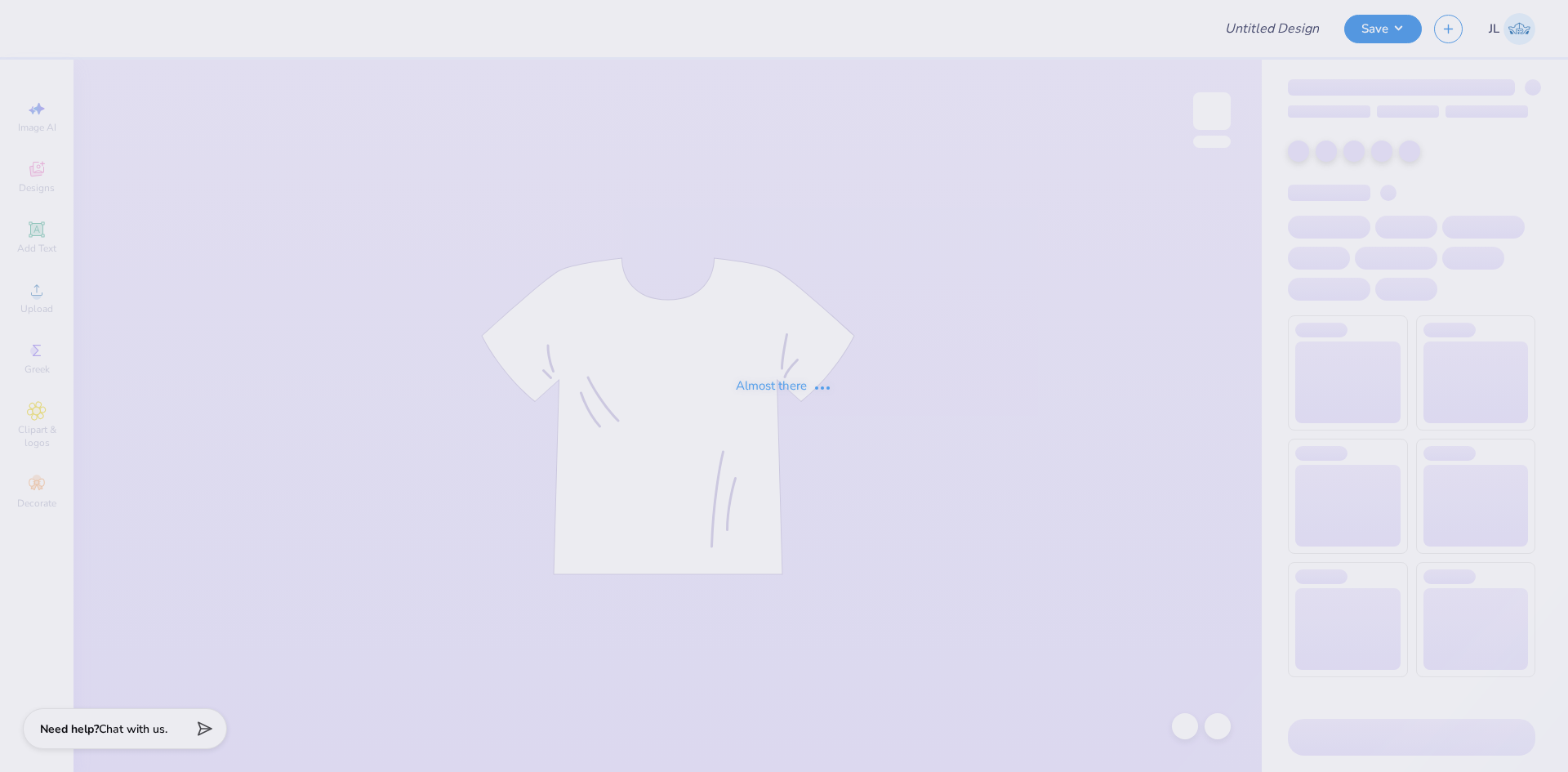
type input "RT4R T-Shirt"
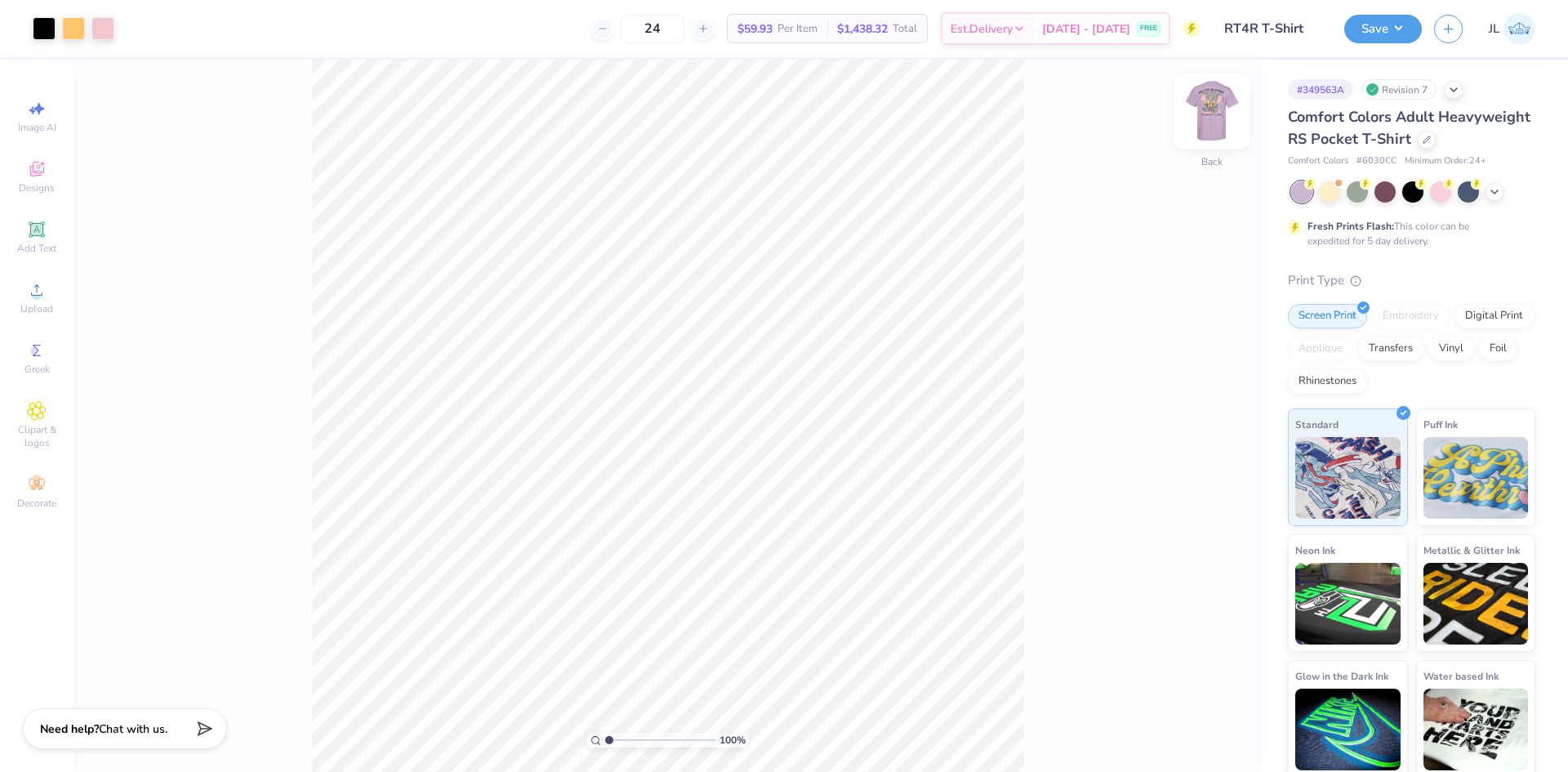
click at [1216, 127] on img at bounding box center [1211, 110] width 65 height 65
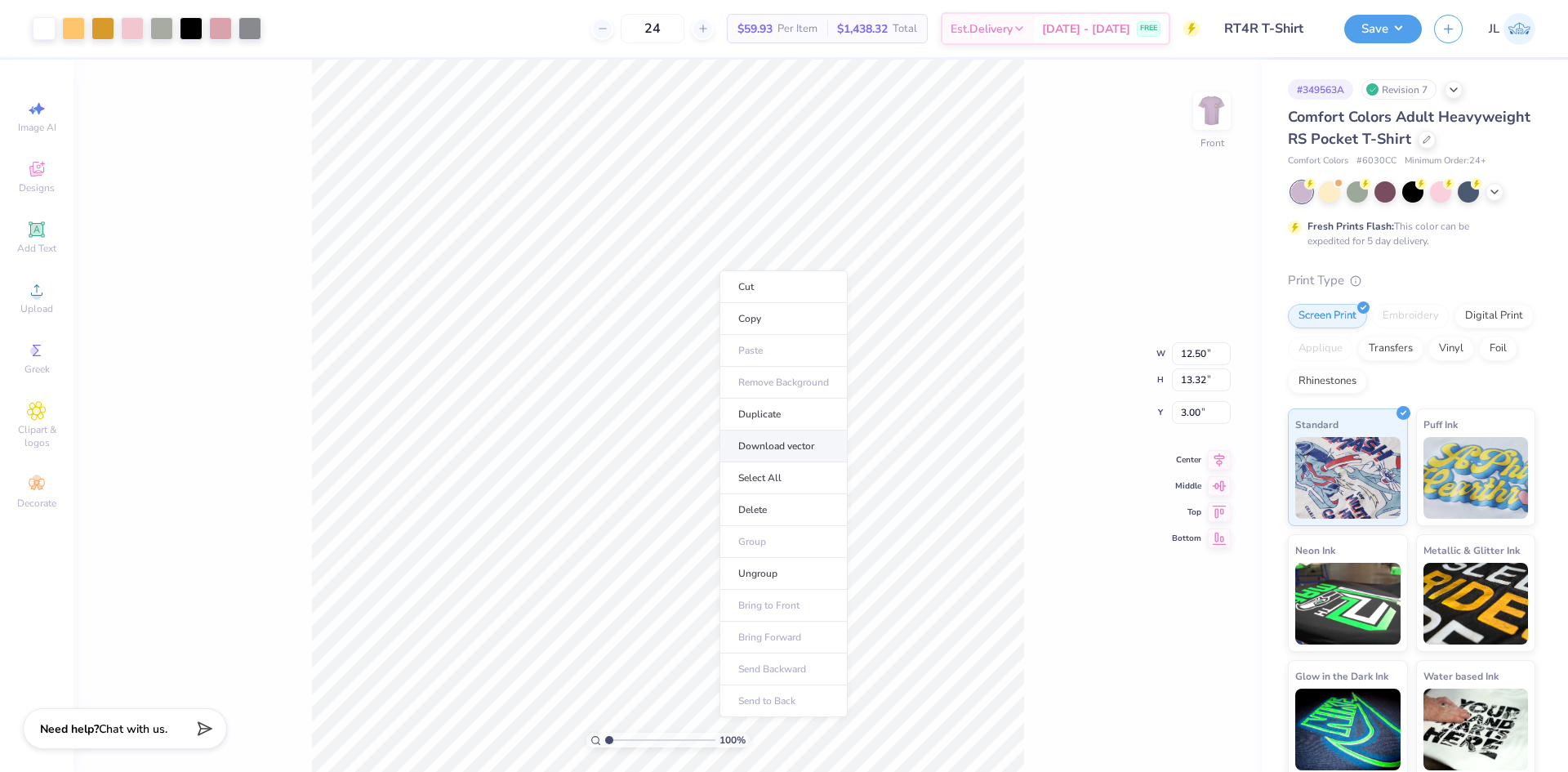
click at [796, 439] on li "Download vector" at bounding box center [783, 446] width 128 height 32
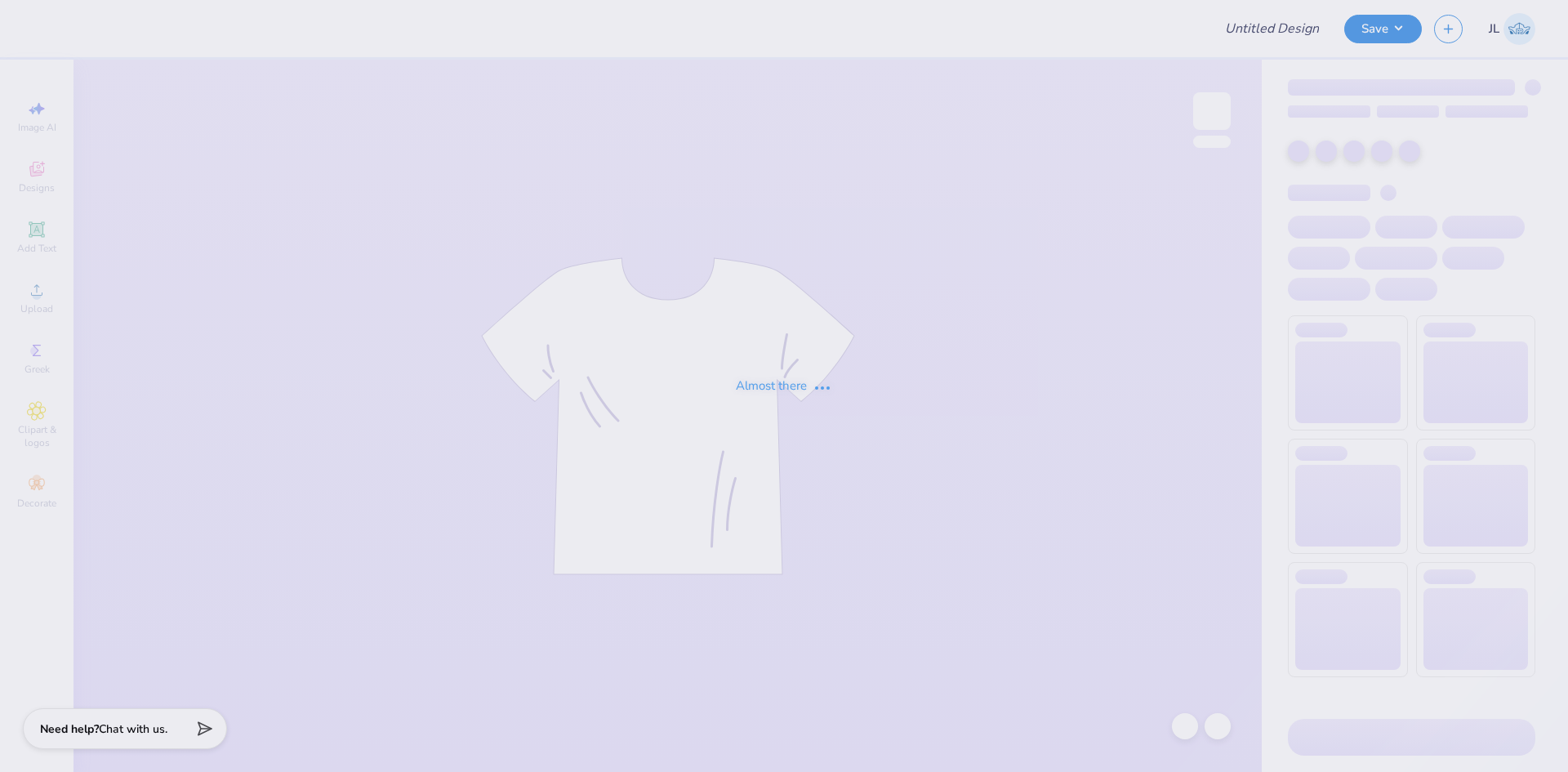
type input "Kass [PERSON_NAME] : The [GEOGRAPHIC_DATA][US_STATE]"
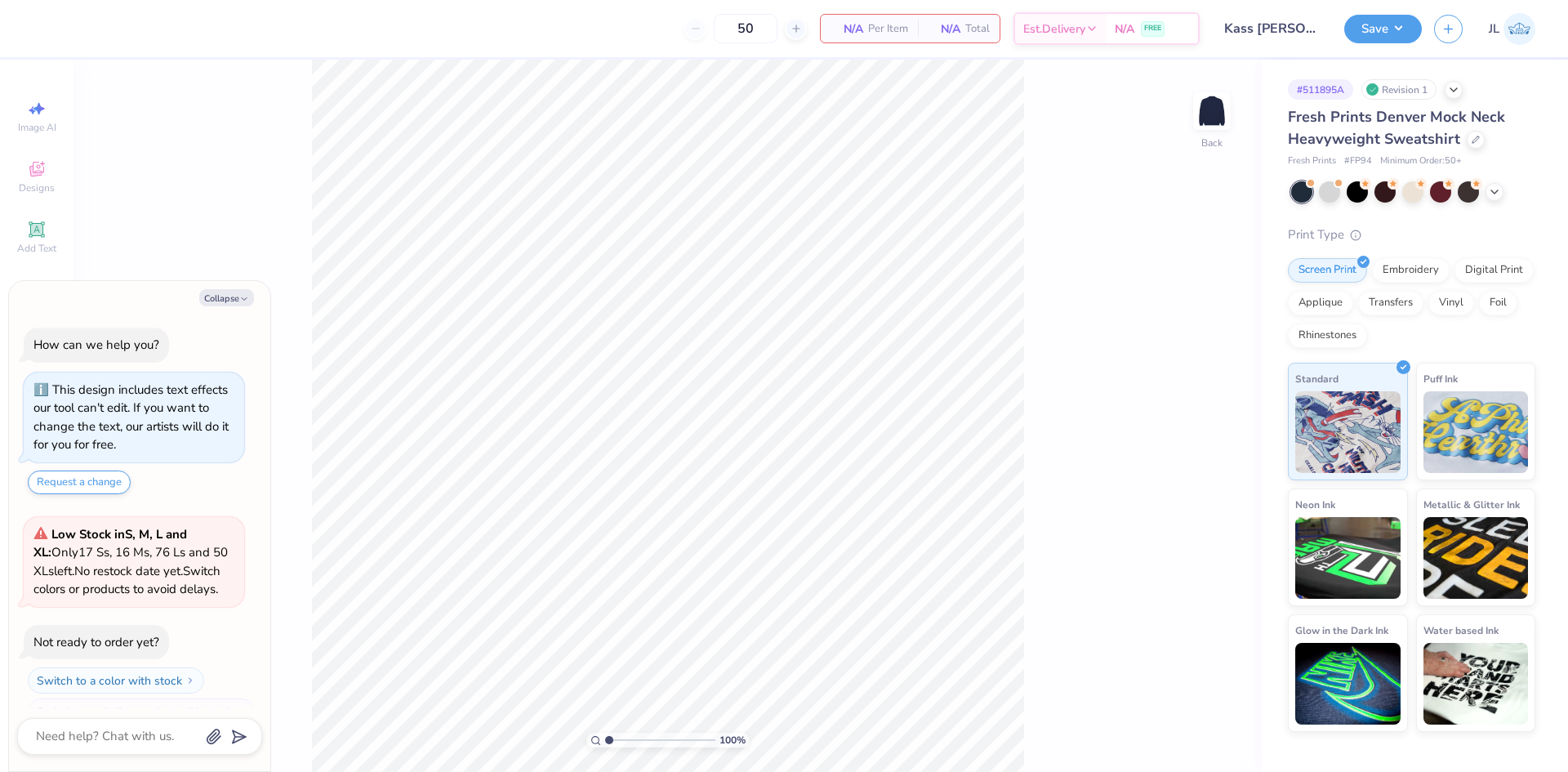
scroll to position [27, 0]
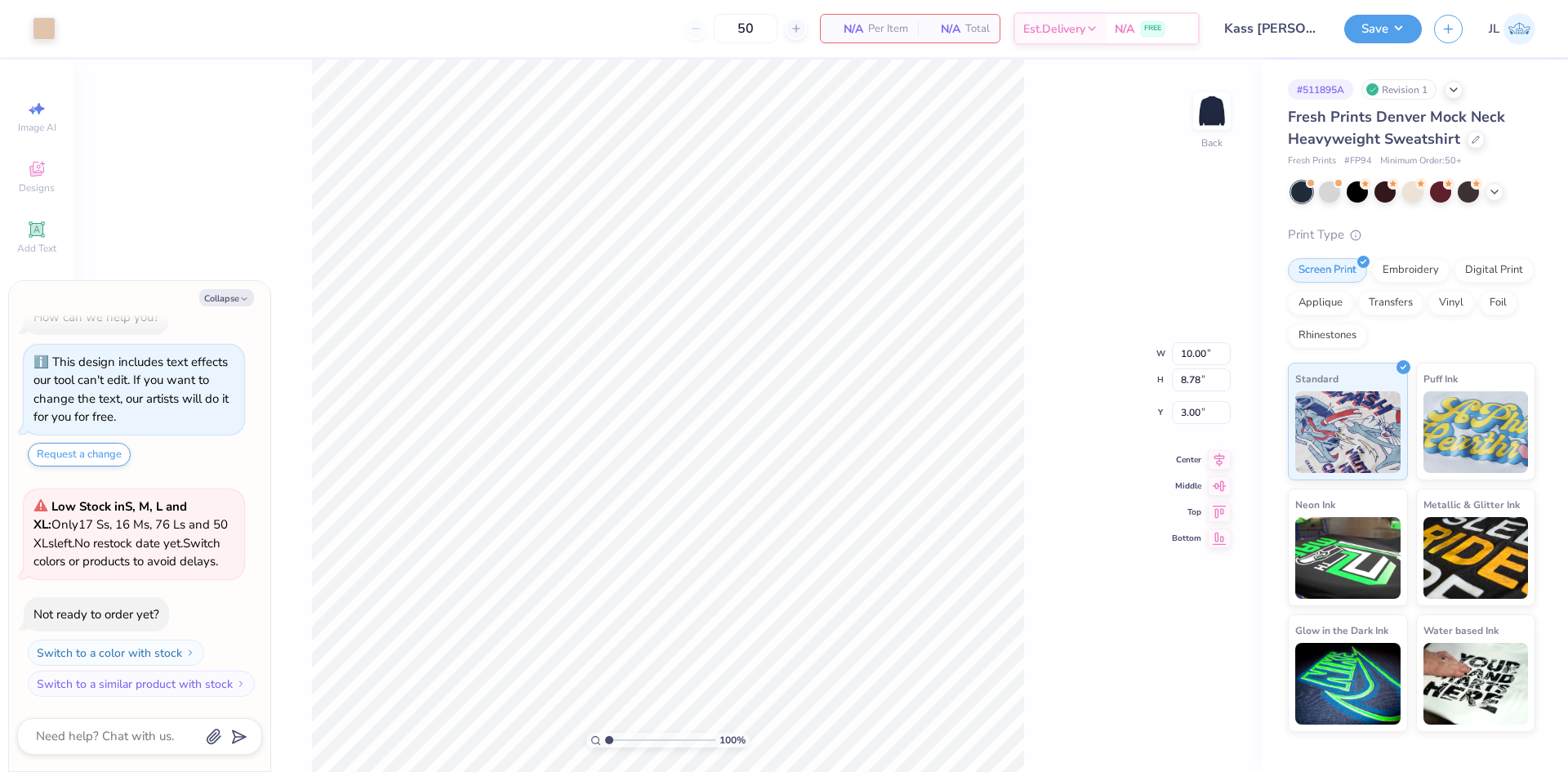
type textarea "x"
